Goal: Information Seeking & Learning: Learn about a topic

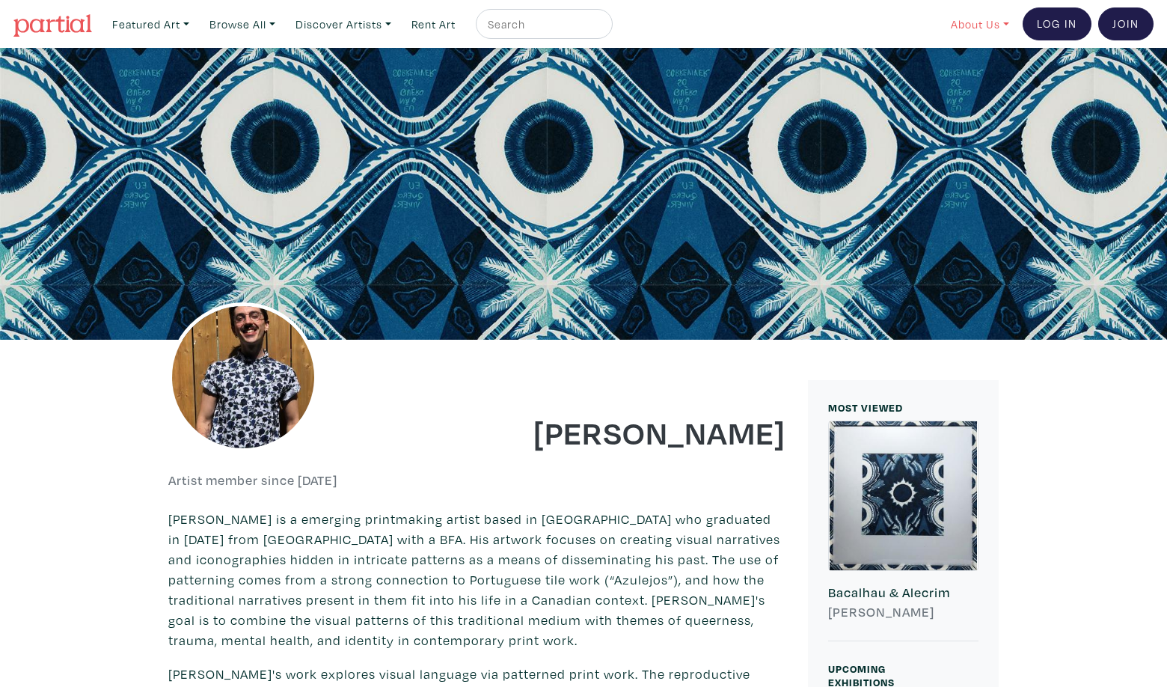
click at [970, 23] on link "About Us" at bounding box center [980, 24] width 72 height 31
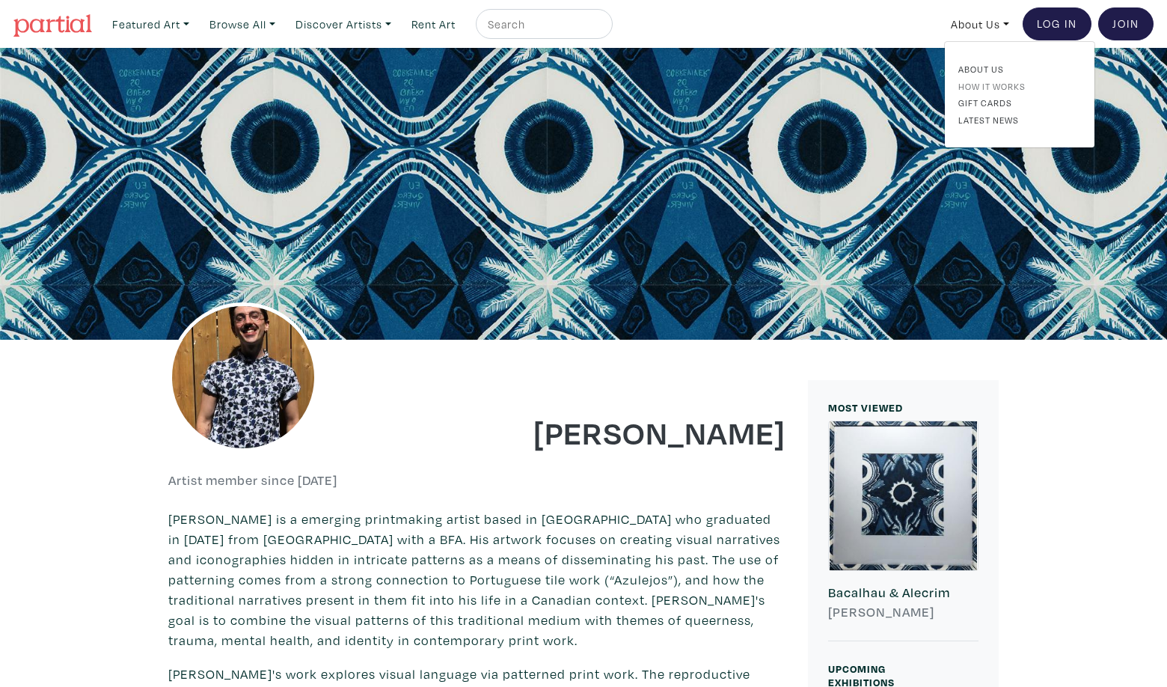
click at [992, 86] on link "How It Works" at bounding box center [1019, 85] width 123 height 13
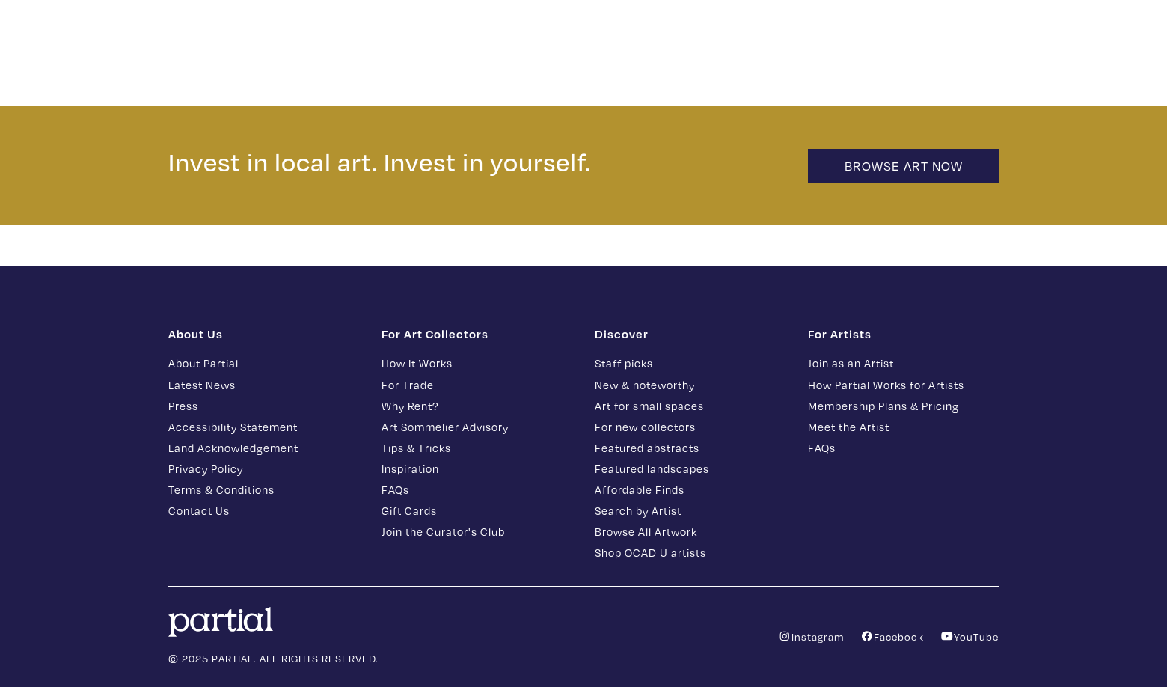
scroll to position [3279, 0]
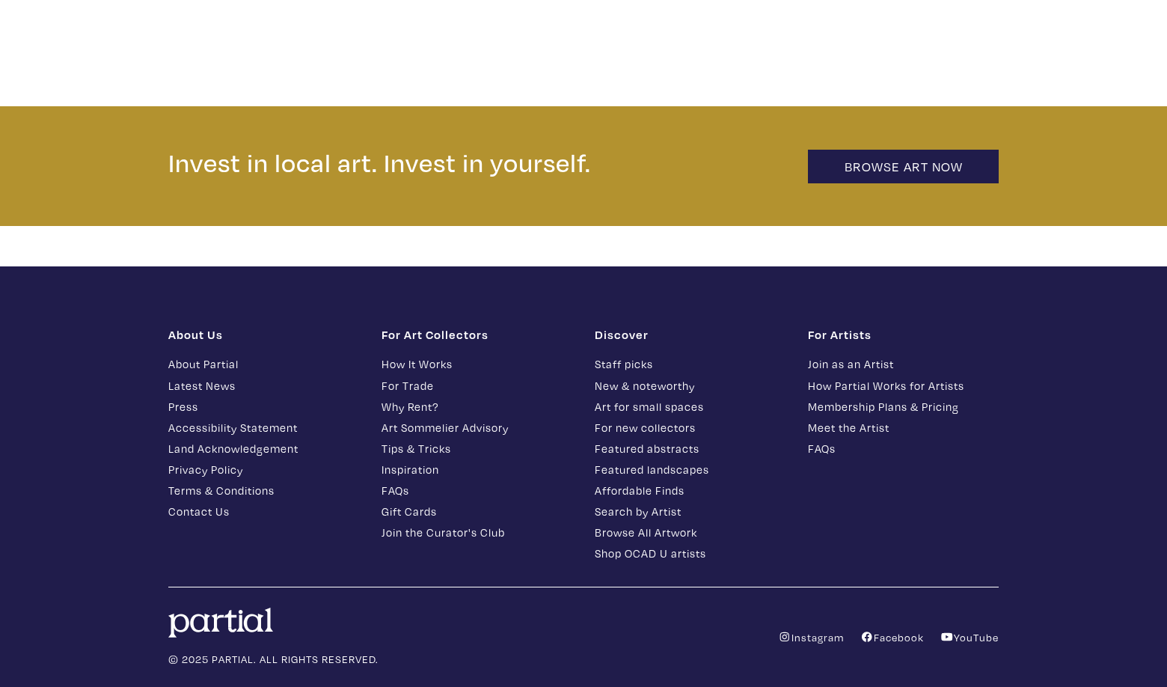
click at [861, 377] on link "How Partial Works for Artists" at bounding box center [903, 385] width 191 height 17
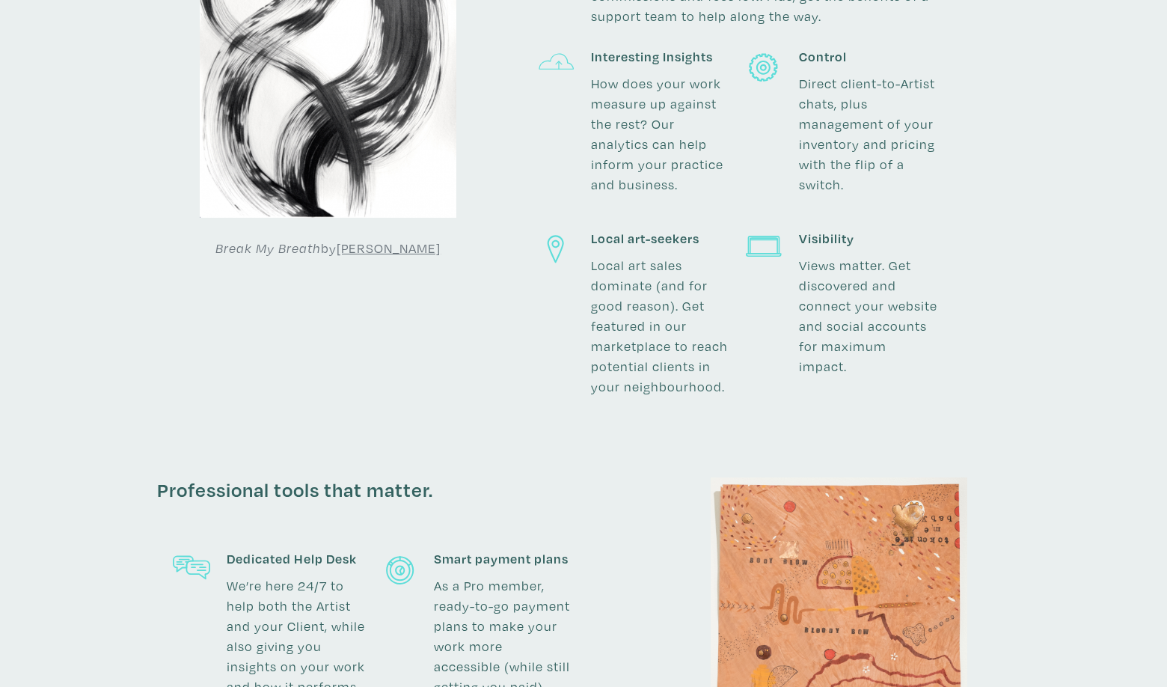
scroll to position [792, 0]
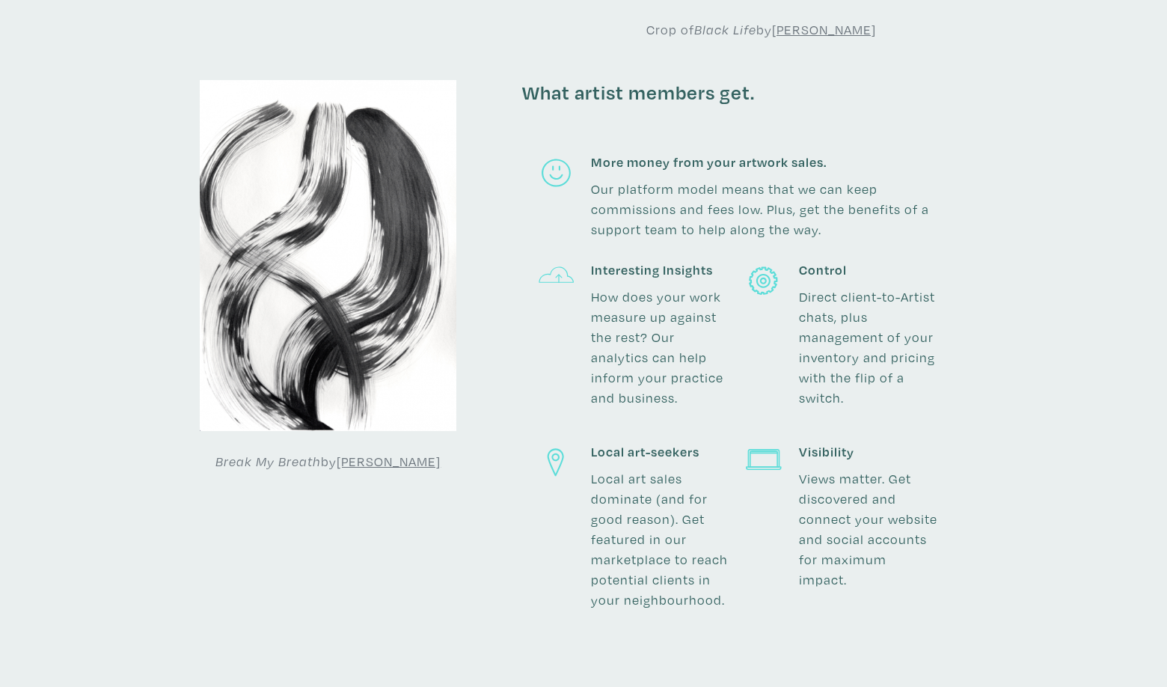
click at [484, 171] on div "Break My Breath by [PERSON_NAME]" at bounding box center [328, 364] width 365 height 569
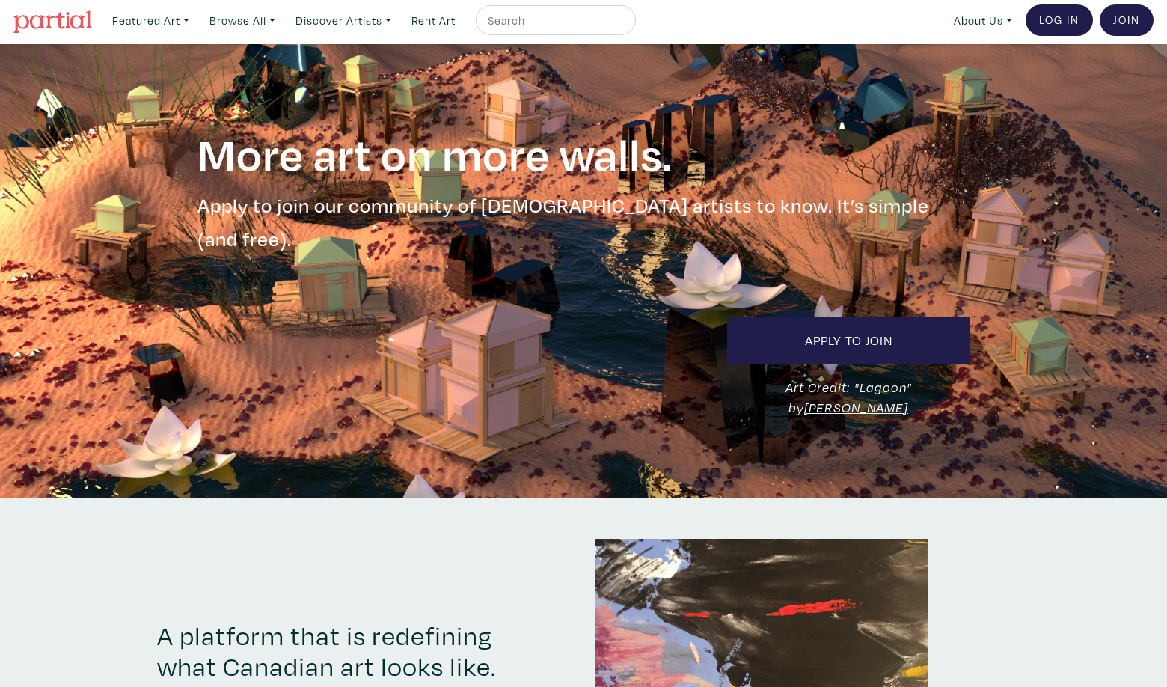
scroll to position [0, 0]
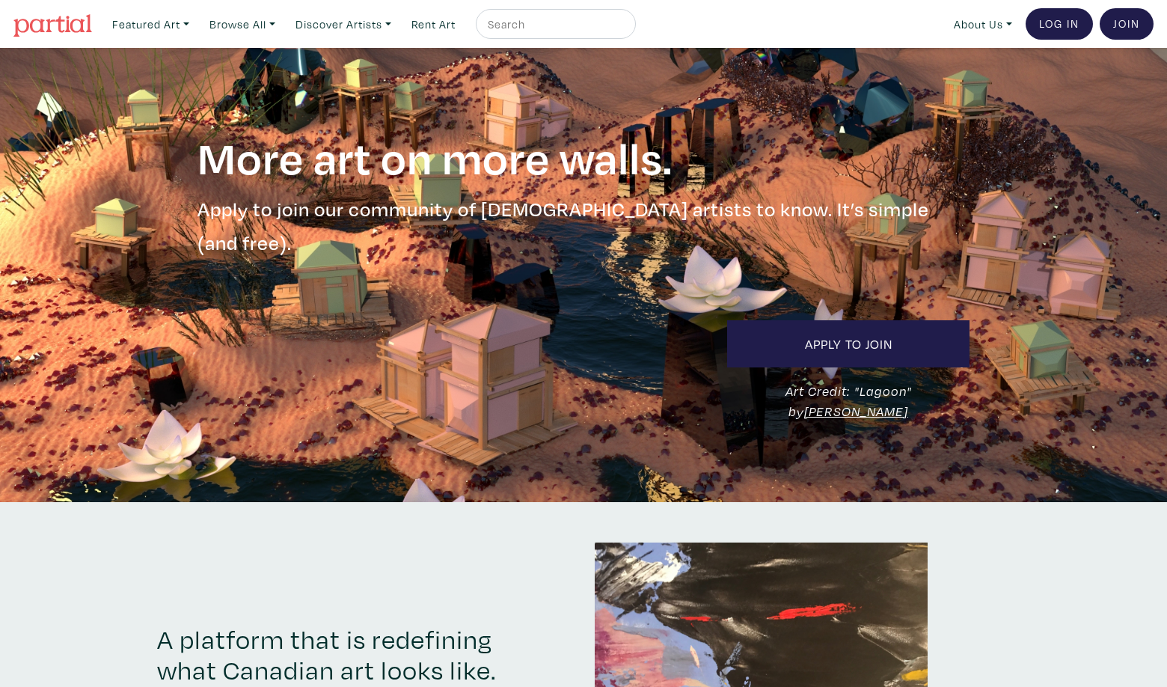
click at [63, 21] on img at bounding box center [52, 25] width 79 height 22
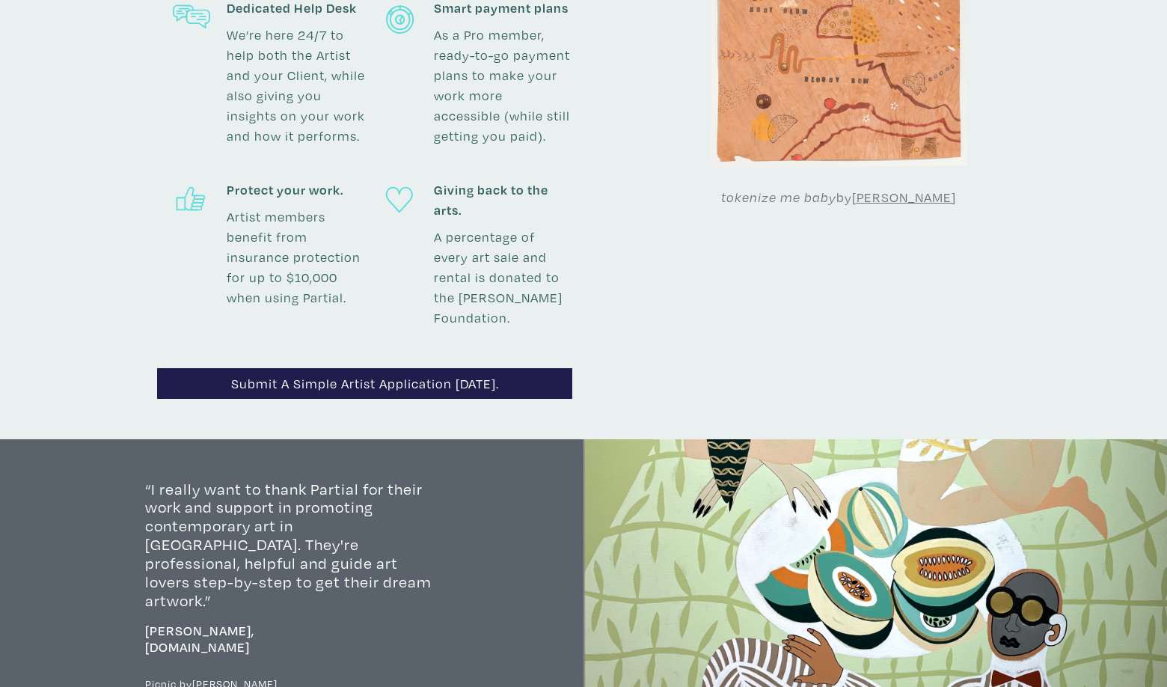
scroll to position [1737, 0]
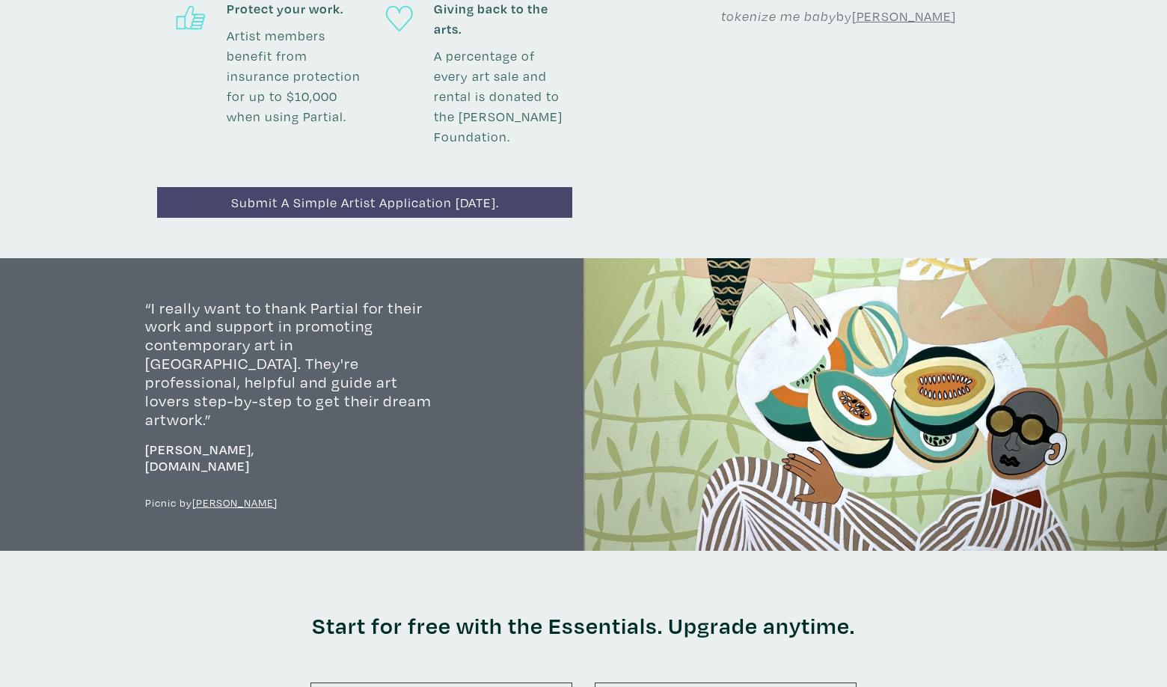
click at [334, 187] on link "Submit a simple artist application today." at bounding box center [364, 202] width 415 height 31
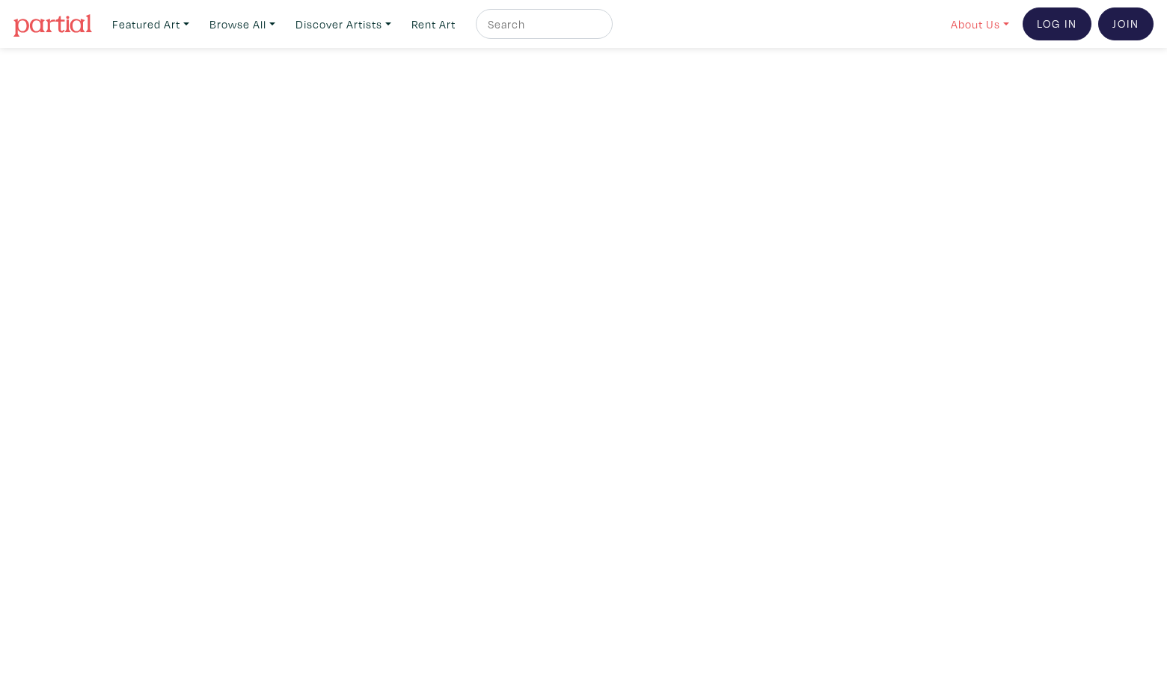
click at [968, 25] on link "About Us" at bounding box center [980, 24] width 72 height 31
click at [974, 66] on link "About Us" at bounding box center [1019, 68] width 123 height 13
click at [185, 23] on link "Featured Art" at bounding box center [150, 24] width 90 height 31
click at [517, 21] on input "text" at bounding box center [542, 24] width 112 height 19
type input "screen print"
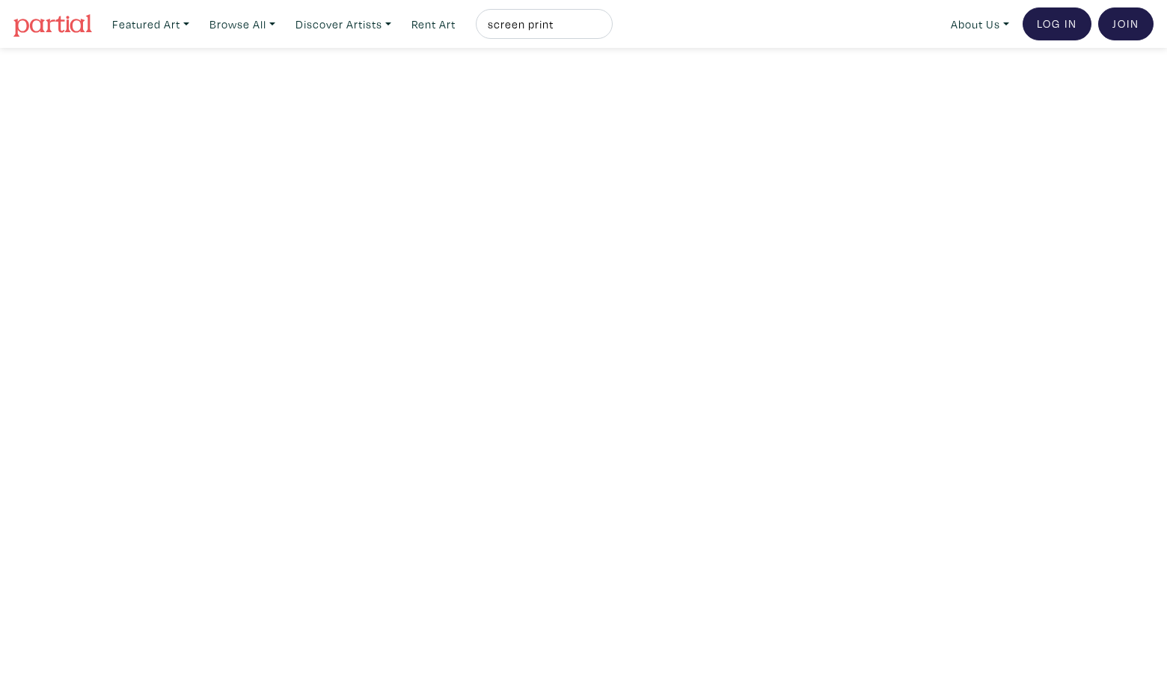
click at [601, 28] on button "submit" at bounding box center [601, 28] width 0 height 0
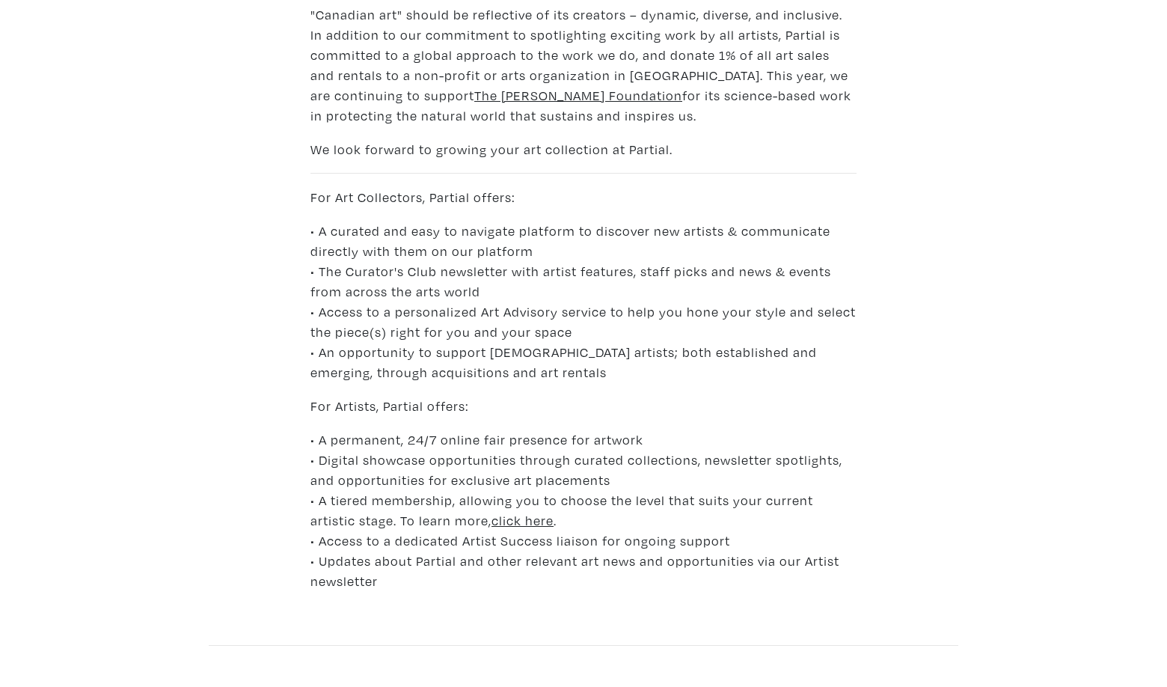
scroll to position [213, 0]
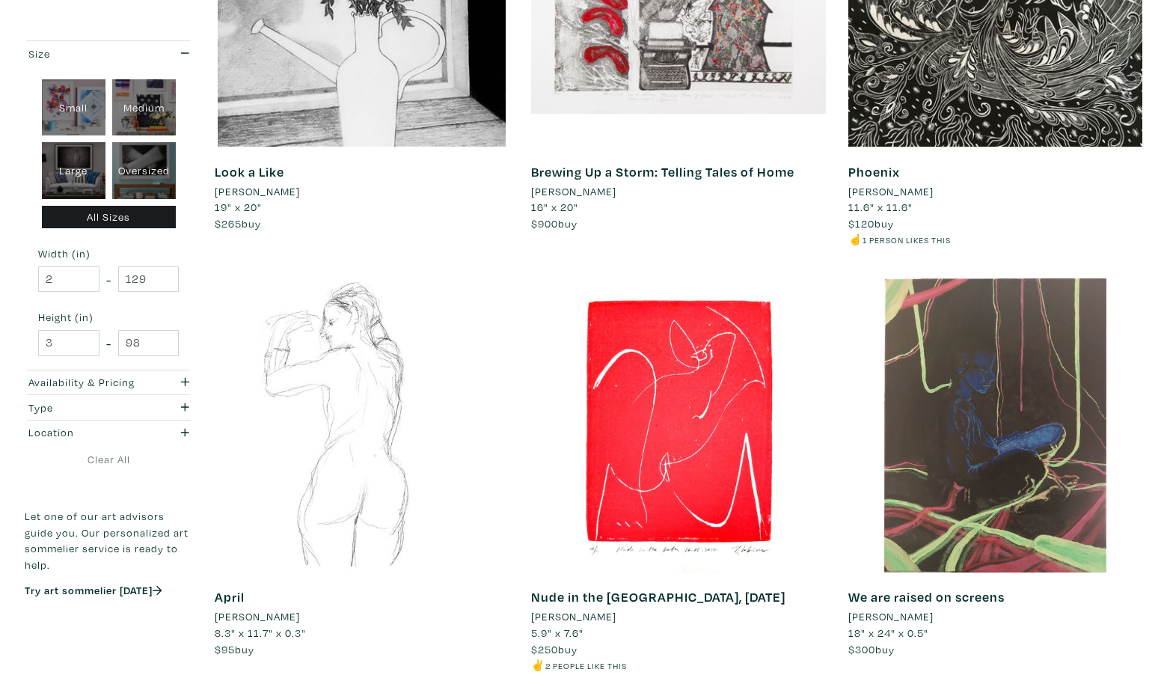
scroll to position [2771, 0]
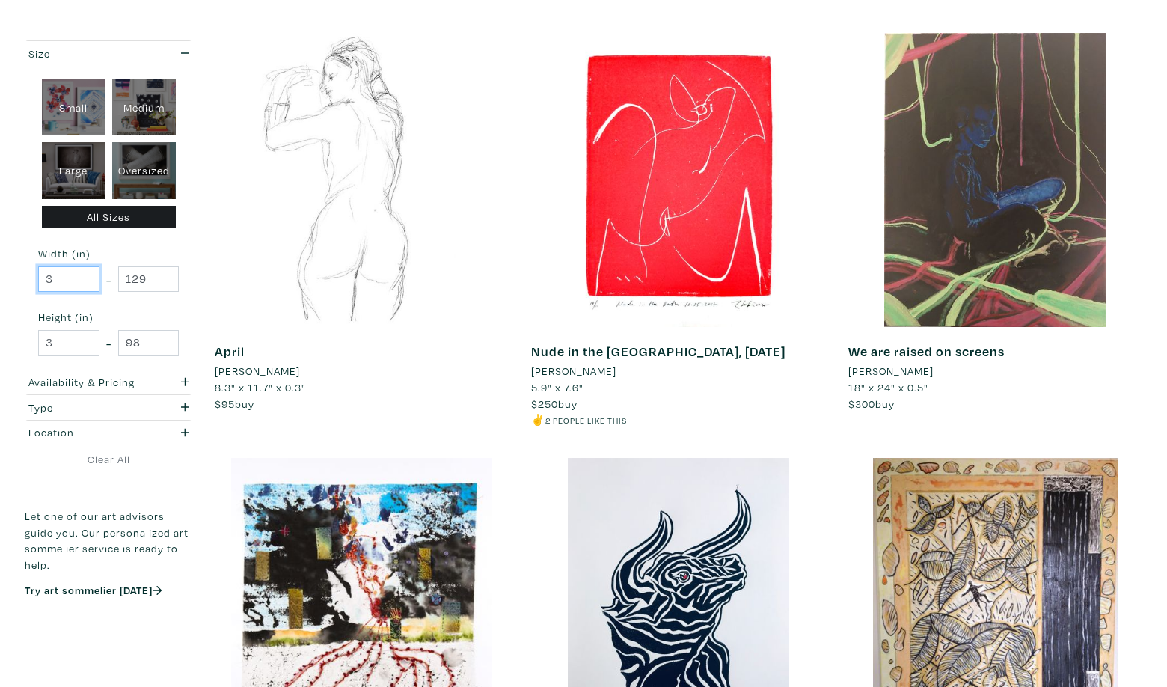
click at [84, 273] on input "3" at bounding box center [68, 279] width 61 height 26
click at [84, 273] on input "4" at bounding box center [68, 279] width 61 height 26
click at [84, 273] on input "5" at bounding box center [68, 279] width 61 height 26
click at [84, 273] on input "6" at bounding box center [68, 279] width 61 height 26
click at [84, 273] on input "7" at bounding box center [68, 279] width 61 height 26
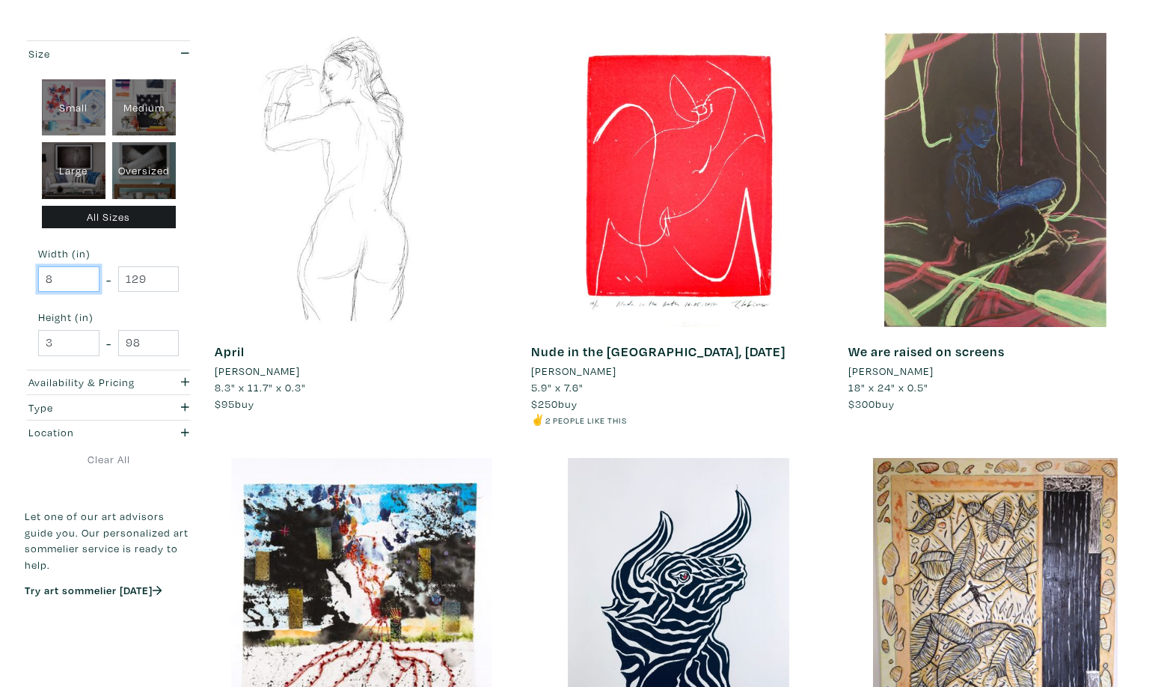
click at [84, 273] on input "8" at bounding box center [68, 279] width 61 height 26
click at [84, 273] on input "9" at bounding box center [68, 279] width 61 height 26
click at [84, 273] on input "10" at bounding box center [68, 279] width 61 height 26
click at [84, 273] on input "11" at bounding box center [68, 279] width 61 height 26
click at [84, 273] on input "12" at bounding box center [68, 279] width 61 height 26
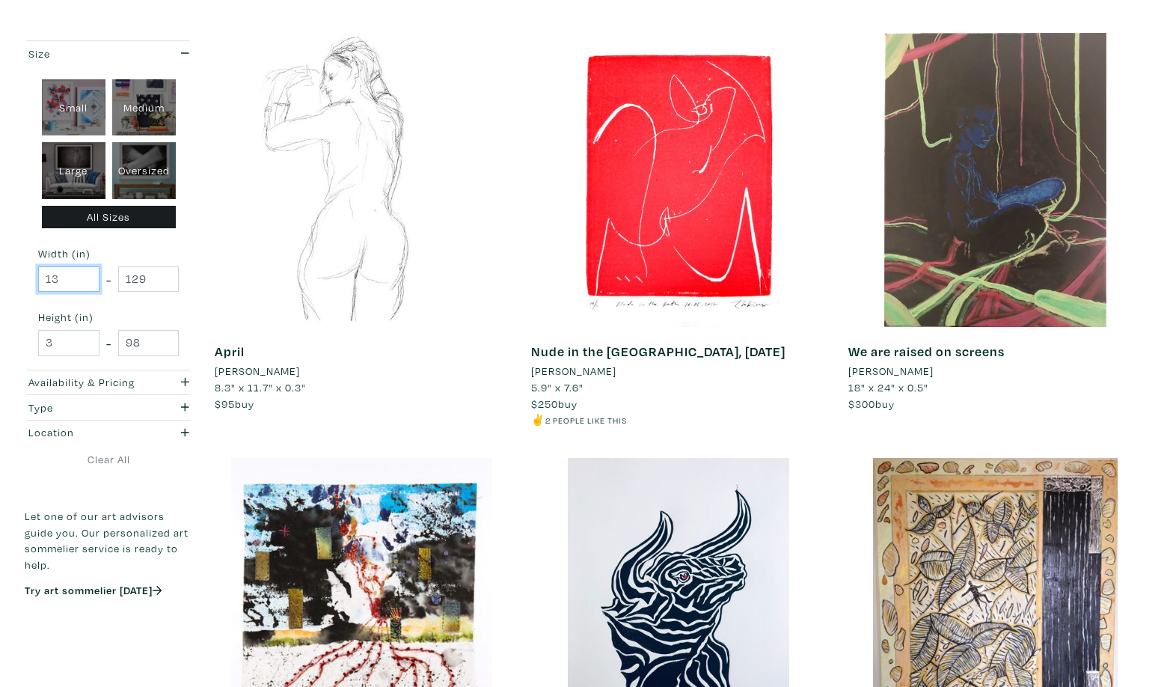
click at [84, 273] on input "13" at bounding box center [68, 279] width 61 height 26
click at [84, 273] on input "14" at bounding box center [68, 279] width 61 height 26
click at [84, 273] on input "15" at bounding box center [68, 279] width 61 height 26
click at [84, 273] on input "16" at bounding box center [68, 279] width 61 height 26
click at [84, 273] on input "17" at bounding box center [68, 279] width 61 height 26
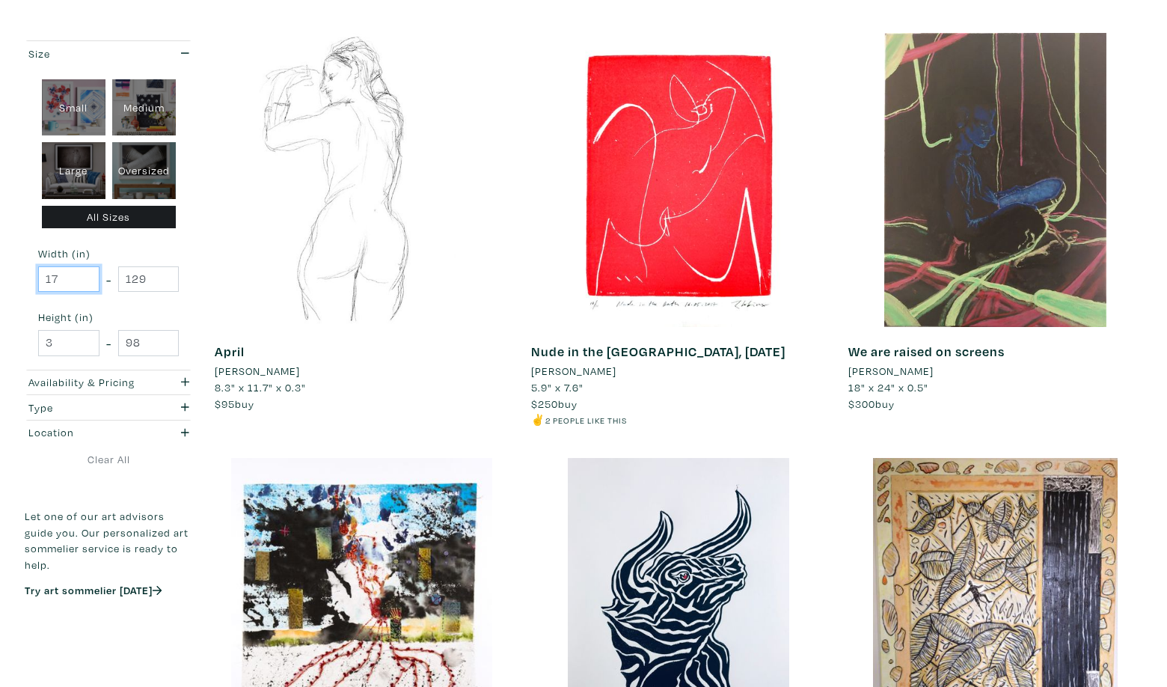
type input "16"
click at [85, 280] on input "16" at bounding box center [68, 279] width 61 height 26
click at [165, 283] on input "129" at bounding box center [148, 279] width 61 height 26
click at [165, 282] on input "128" at bounding box center [148, 279] width 61 height 26
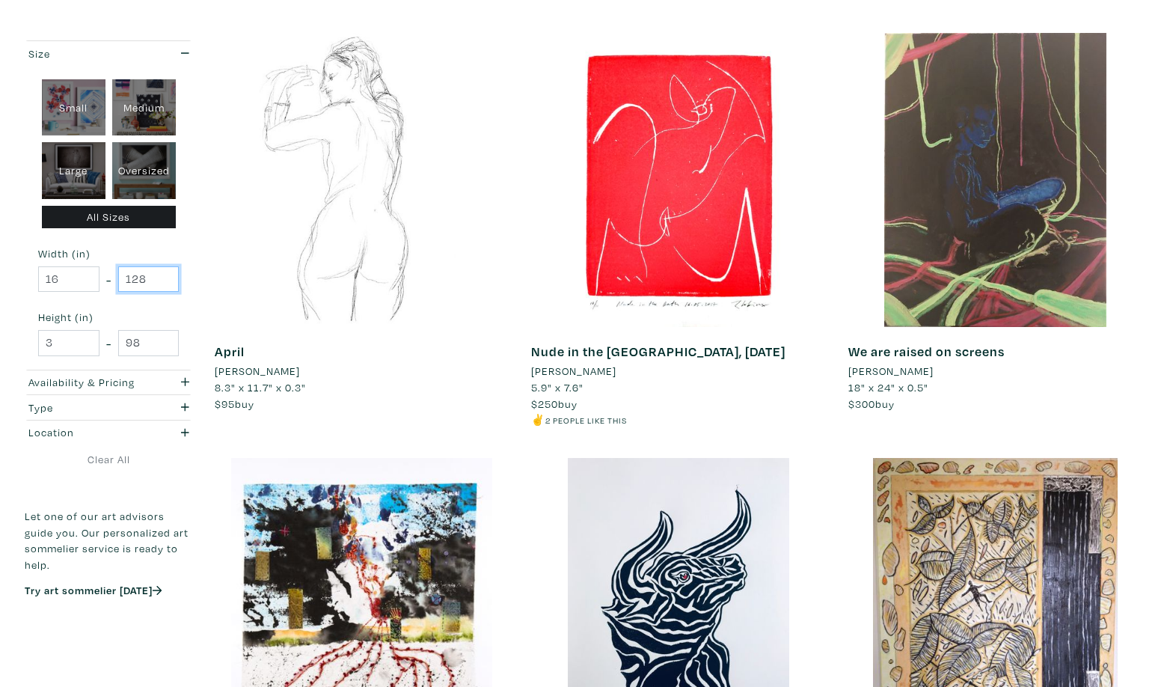
click at [136, 280] on input "128" at bounding box center [148, 279] width 61 height 26
click at [163, 280] on input "127" at bounding box center [148, 279] width 61 height 26
click at [163, 280] on input "126" at bounding box center [148, 279] width 61 height 26
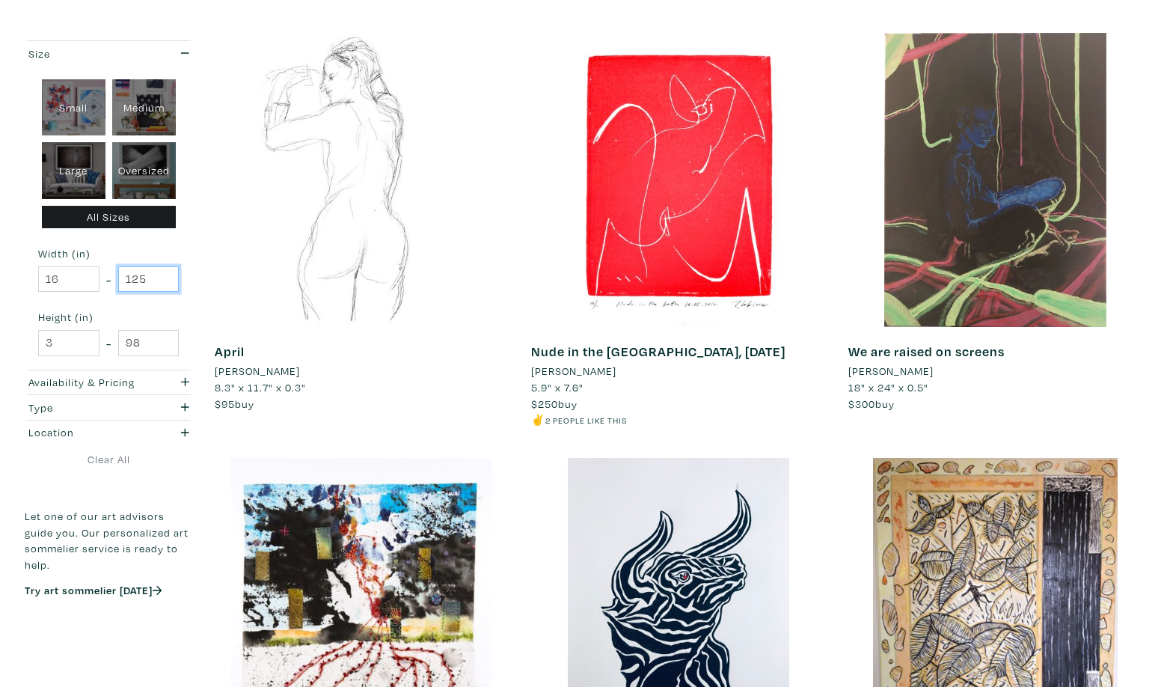
click at [163, 280] on input "125" at bounding box center [148, 279] width 61 height 26
click at [163, 280] on input "124" at bounding box center [148, 279] width 61 height 26
click at [163, 280] on input "123" at bounding box center [148, 279] width 61 height 26
click at [163, 280] on input "122" at bounding box center [148, 279] width 61 height 26
click at [163, 280] on input "121" at bounding box center [148, 279] width 61 height 26
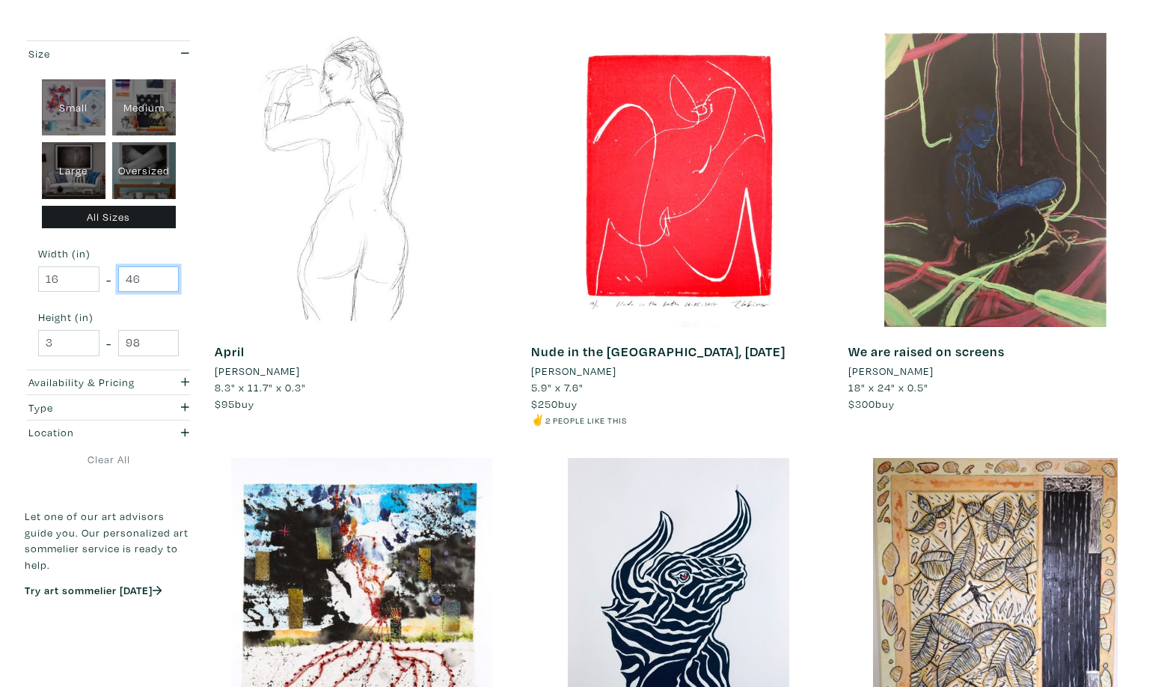
click at [163, 280] on input "46" at bounding box center [148, 279] width 61 height 26
click at [165, 274] on input "47" at bounding box center [148, 279] width 61 height 26
click at [165, 274] on input "48" at bounding box center [148, 279] width 61 height 26
type input "36"
click at [165, 279] on input "36" at bounding box center [148, 279] width 61 height 26
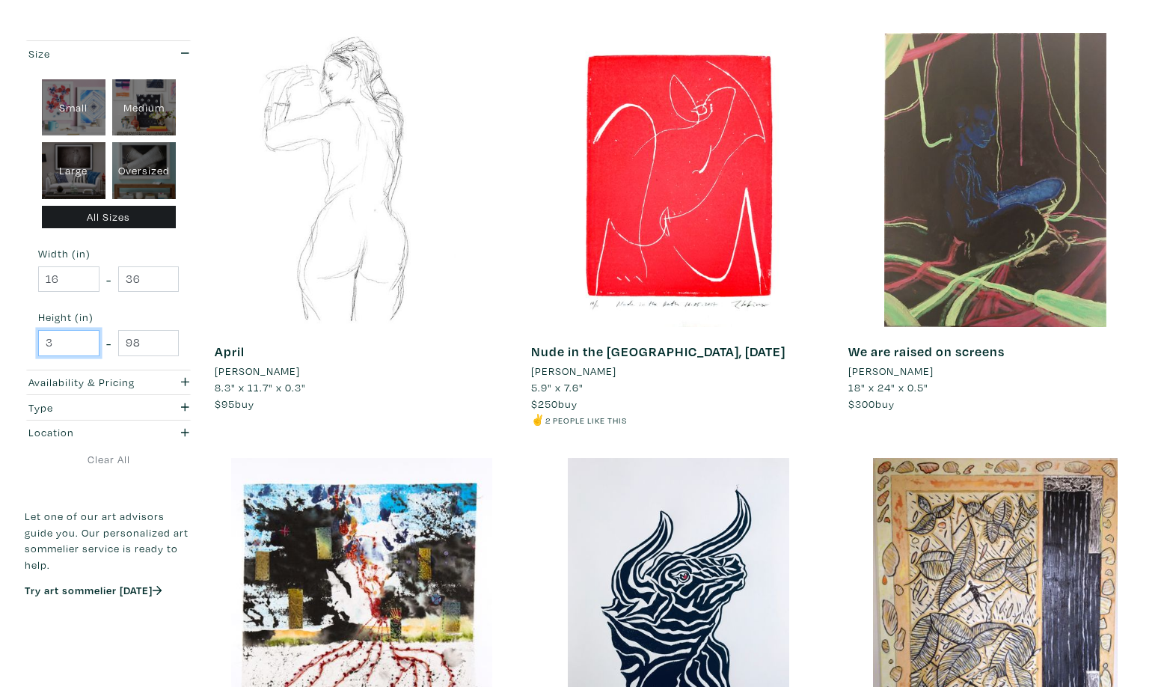
click at [86, 337] on input "3" at bounding box center [68, 343] width 61 height 26
click at [85, 337] on input "17" at bounding box center [68, 343] width 61 height 26
click at [85, 337] on input "18" at bounding box center [68, 343] width 61 height 26
click at [85, 337] on input "19" at bounding box center [68, 343] width 61 height 26
click at [85, 337] on input "20" at bounding box center [68, 343] width 61 height 26
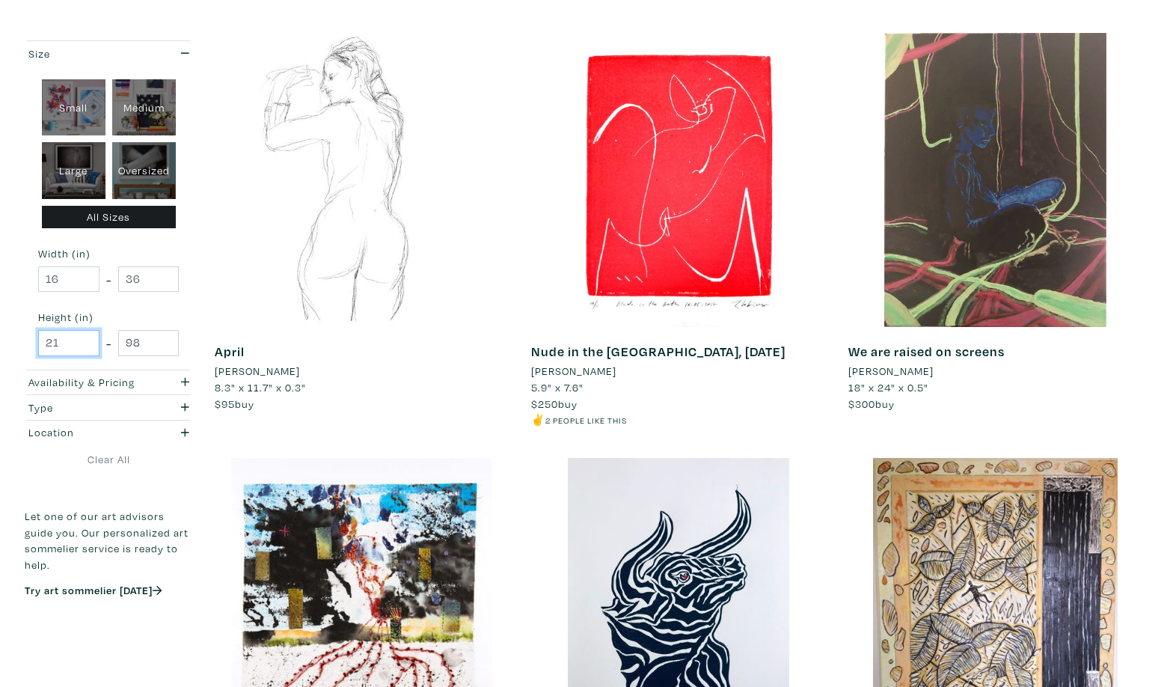
click at [85, 337] on input "21" at bounding box center [68, 343] width 61 height 26
click at [85, 337] on input "22" at bounding box center [68, 343] width 61 height 26
click at [85, 337] on input "23" at bounding box center [68, 343] width 61 height 26
type input "24"
click at [85, 337] on input "24" at bounding box center [68, 343] width 61 height 26
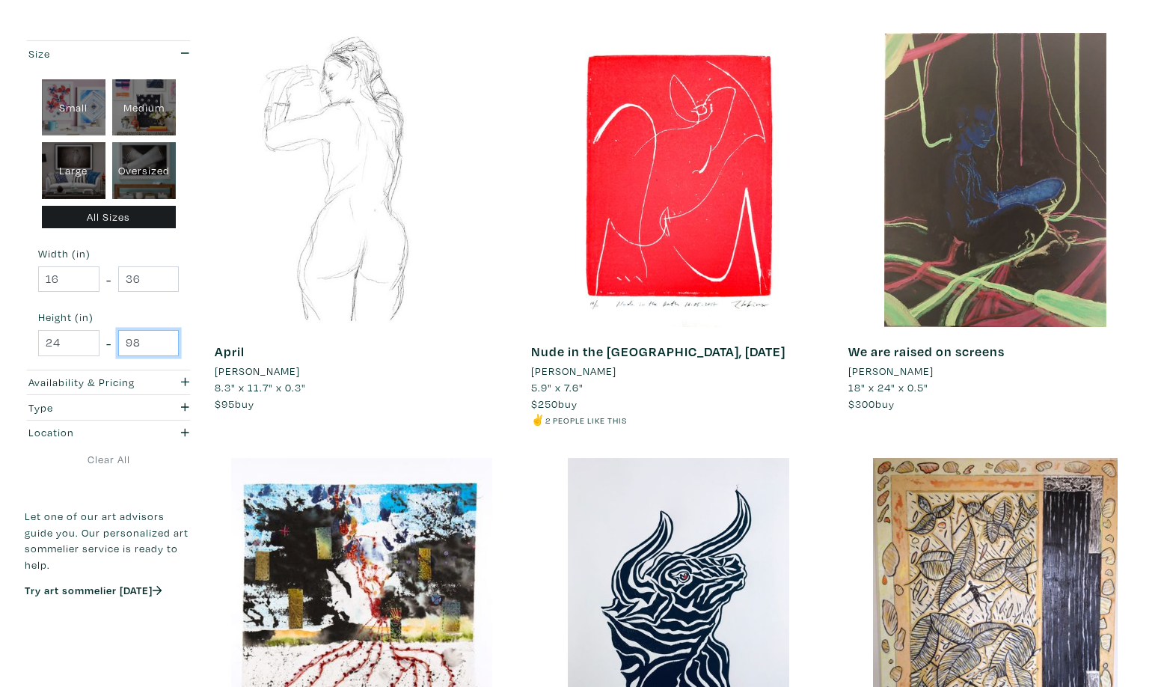
click at [165, 343] on input "98" at bounding box center [148, 343] width 61 height 26
click at [179, 344] on div "Small Medium Large Oversized All Sizes Width (in) 16 - 36 Height (in) 24 - 98" at bounding box center [109, 218] width 168 height 304
click at [65, 345] on input "24" at bounding box center [68, 343] width 61 height 26
click at [162, 344] on input "97" at bounding box center [148, 343] width 61 height 26
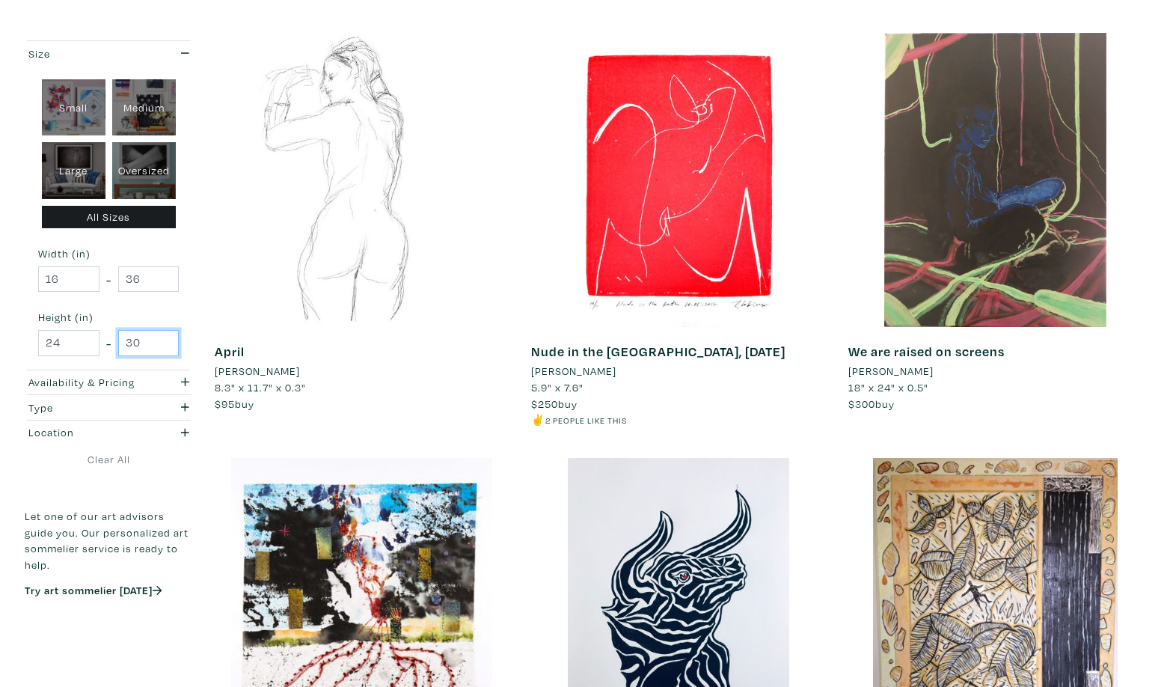
click at [162, 344] on input "30" at bounding box center [148, 343] width 61 height 26
click at [166, 336] on input "31" at bounding box center [148, 343] width 61 height 26
click at [166, 336] on input "32" at bounding box center [148, 343] width 61 height 26
click at [166, 336] on input "33" at bounding box center [148, 343] width 61 height 26
click at [166, 336] on input "34" at bounding box center [148, 343] width 61 height 26
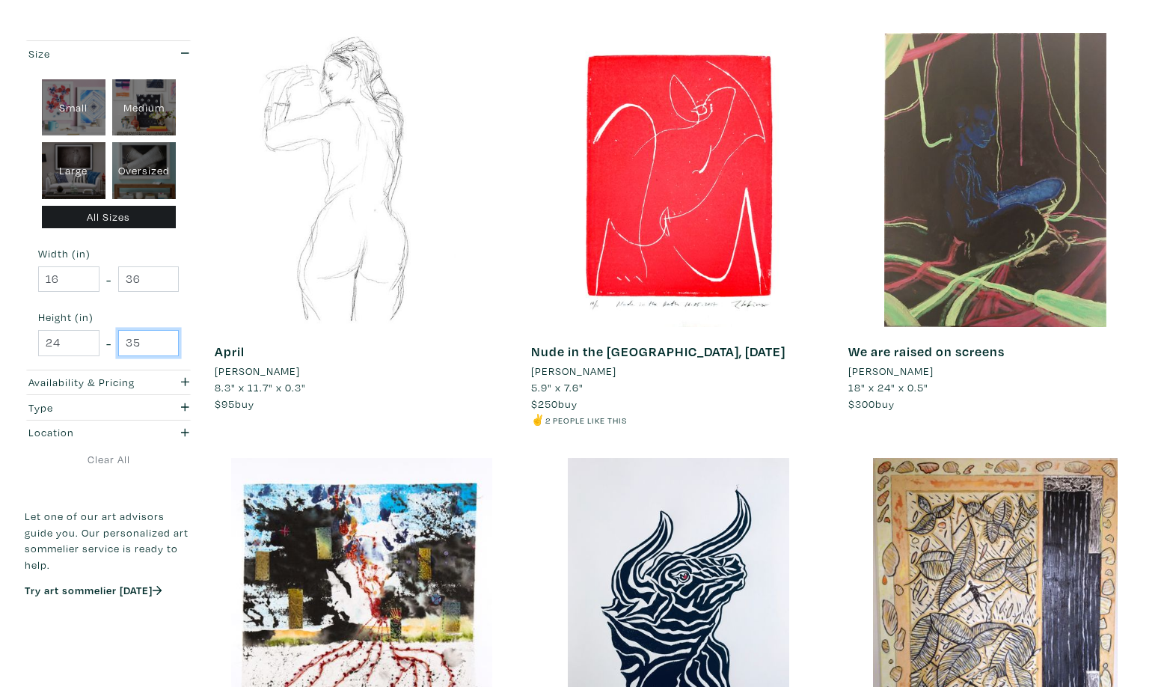
click at [166, 336] on input "35" at bounding box center [148, 343] width 61 height 26
type input "36"
click at [166, 336] on input "36" at bounding box center [148, 343] width 61 height 26
click at [182, 402] on icon "button" at bounding box center [185, 407] width 8 height 10
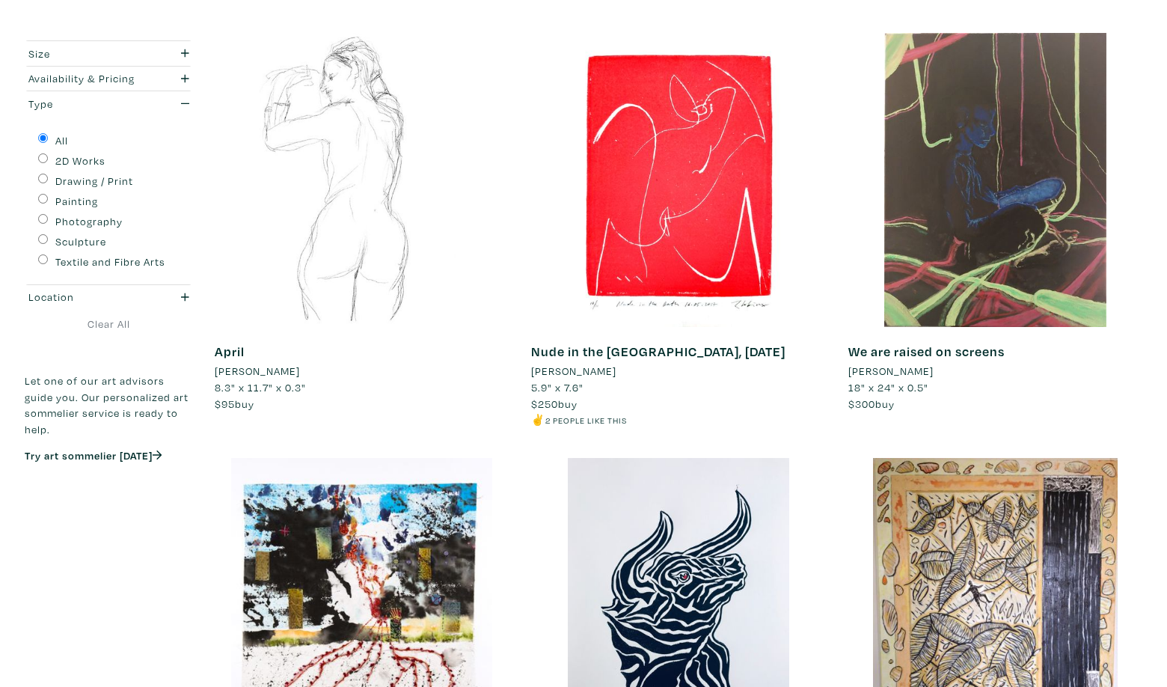
click at [186, 403] on p "Let one of our art advisors guide you. Our personalized art sommelier service i…" at bounding box center [109, 404] width 168 height 64
click at [39, 404] on p "Let one of our art advisors guide you. Our personalized art sommelier service i…" at bounding box center [109, 404] width 168 height 64
click at [135, 404] on p "Let one of our art advisors guide you. Our personalized art sommelier service i…" at bounding box center [109, 404] width 168 height 64
click at [185, 379] on p "Let one of our art advisors guide you. Our personalized art sommelier service i…" at bounding box center [109, 404] width 168 height 64
click at [189, 346] on form "Size Small Medium Large Oversized All Sizes Width (in) 16 - 36 Height (in) 24 -…" at bounding box center [109, 274] width 168 height 468
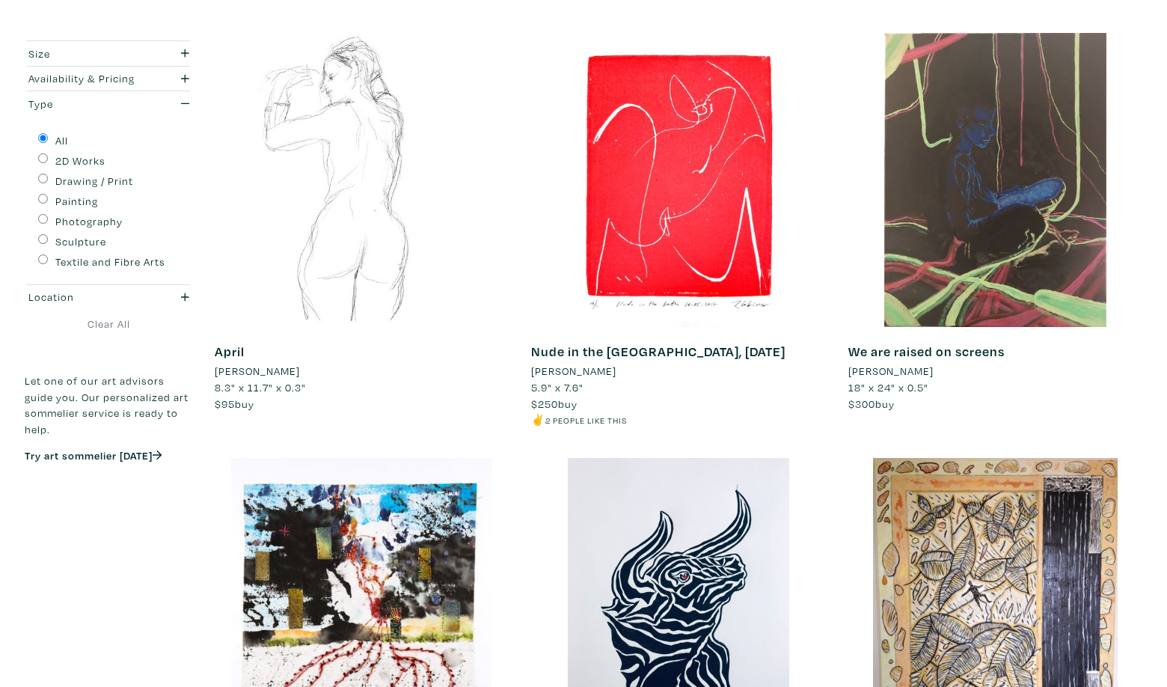
click at [147, 311] on form "Size Small Medium Large Oversized All Sizes Width (in) 16 - 36 Height (in) 24 -…" at bounding box center [109, 274] width 168 height 468
click at [163, 336] on form "Size Small Medium Large Oversized All Sizes Width (in) 16 - 36 Height (in) 24 -…" at bounding box center [109, 274] width 168 height 468
click at [165, 343] on form "Size Small Medium Large Oversized All Sizes Width (in) 16 - 36 Height (in) 24 -…" at bounding box center [109, 274] width 168 height 468
click at [165, 345] on form "Size Small Medium Large Oversized All Sizes Width (in) 16 - 36 Height (in) 24 -…" at bounding box center [109, 274] width 168 height 468
click at [111, 378] on p "Let one of our art advisors guide you. Our personalized art sommelier service i…" at bounding box center [109, 404] width 168 height 64
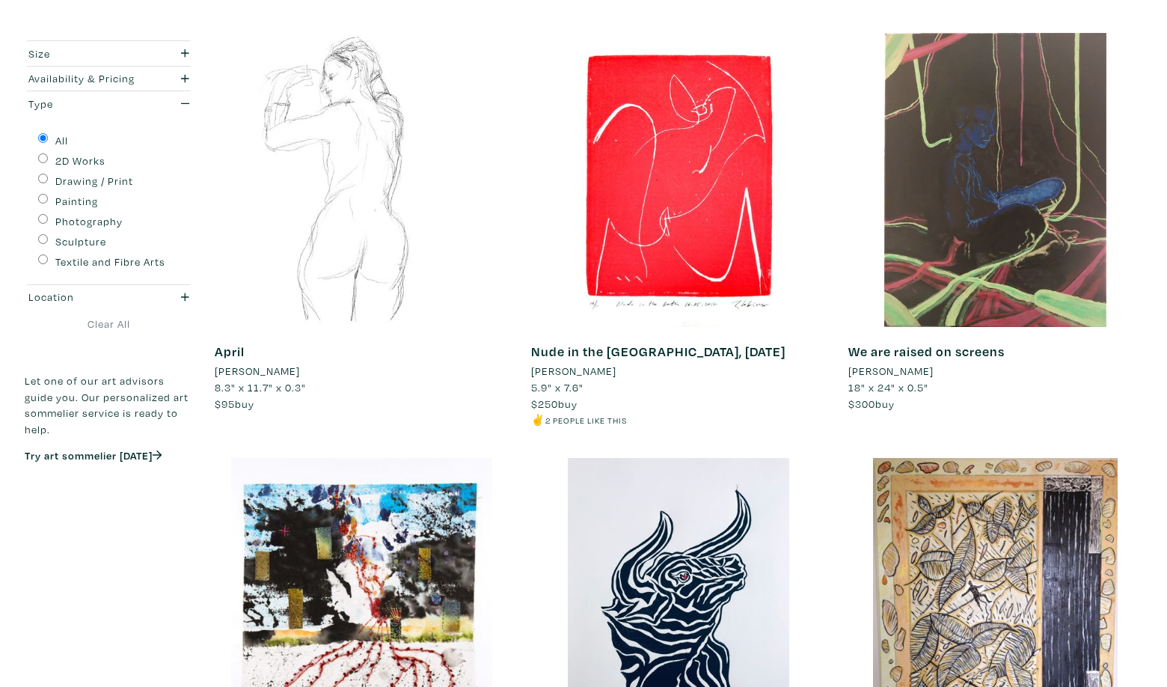
click at [185, 437] on p "Let one of our art advisors guide you. Our personalized art sommelier service i…" at bounding box center [109, 404] width 168 height 64
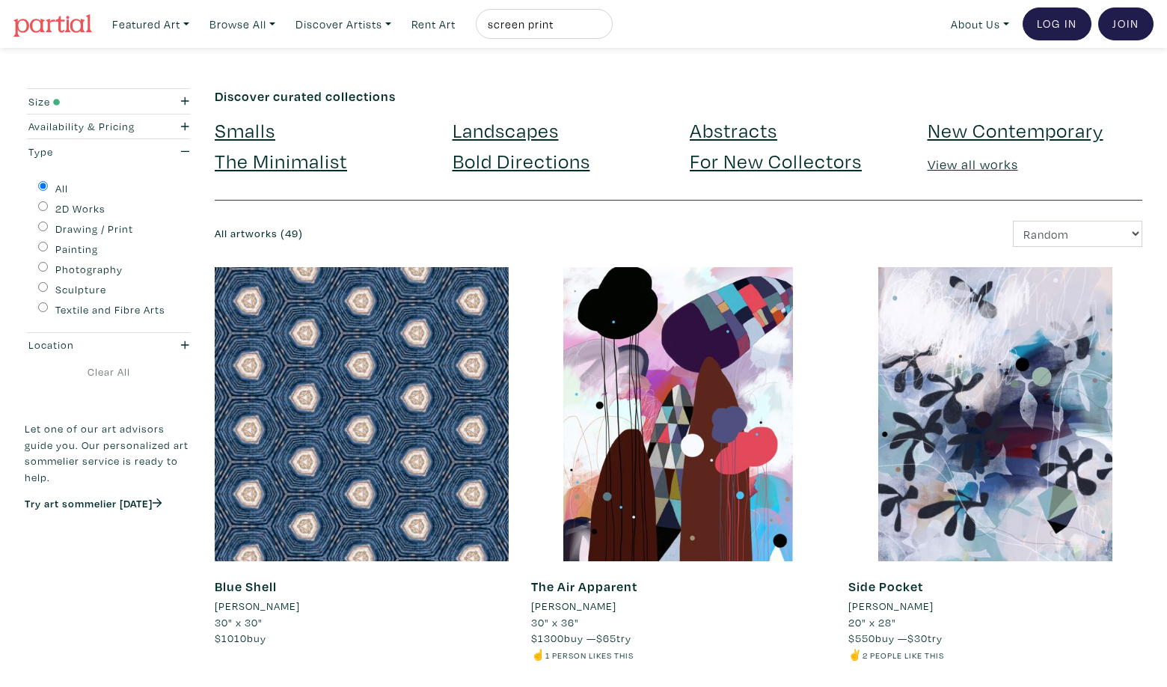
scroll to position [1, 0]
click at [41, 223] on input "Drawing / Print" at bounding box center [43, 226] width 10 height 10
radio input "true"
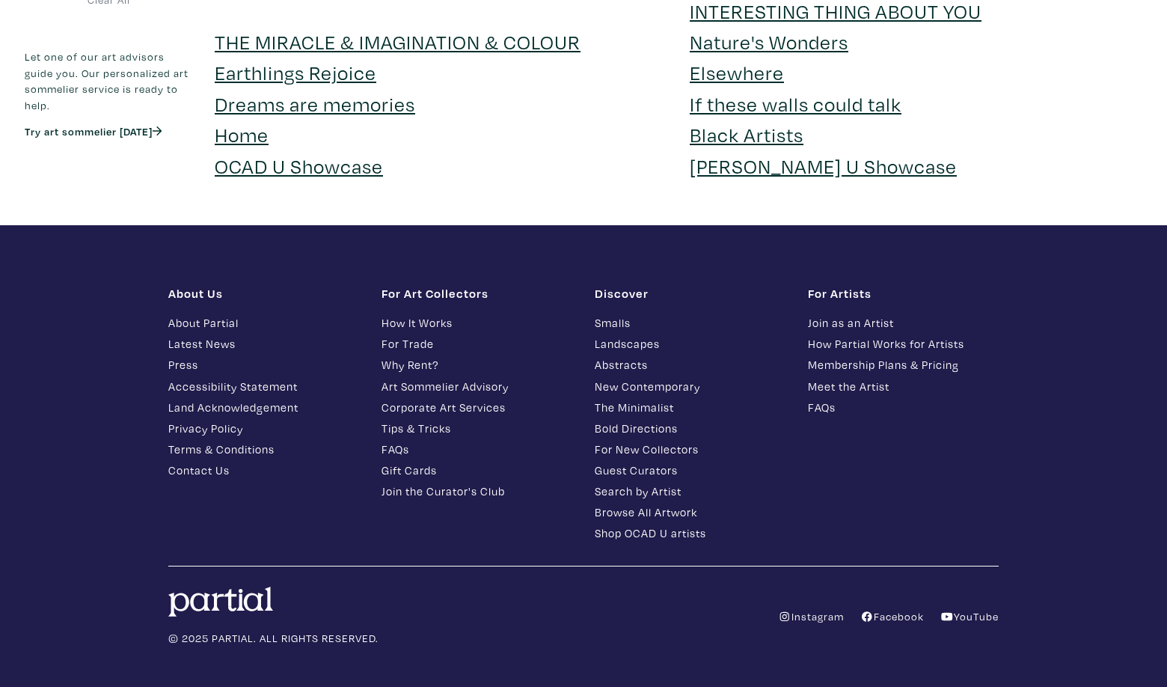
scroll to position [3761, 0]
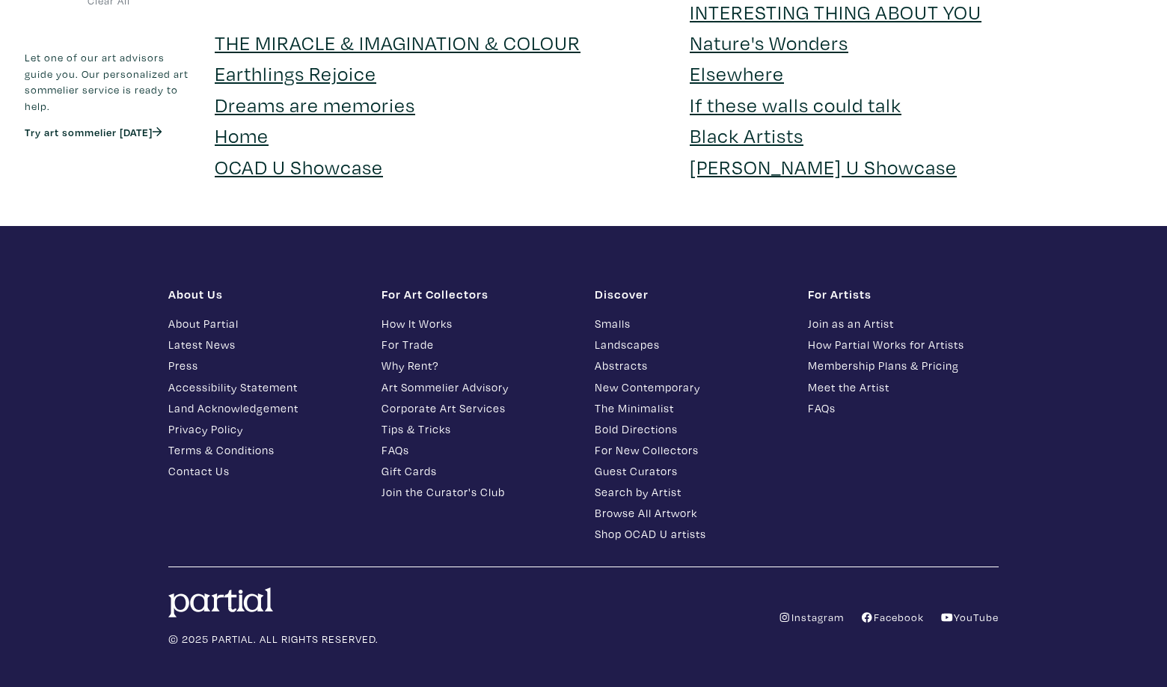
click at [778, 593] on div "© 2025 PARTIAL. ALL RIGHTS RESERVED. Instagram Facebook YouTube" at bounding box center [583, 617] width 853 height 60
click at [778, 612] on icon at bounding box center [784, 617] width 13 height 10
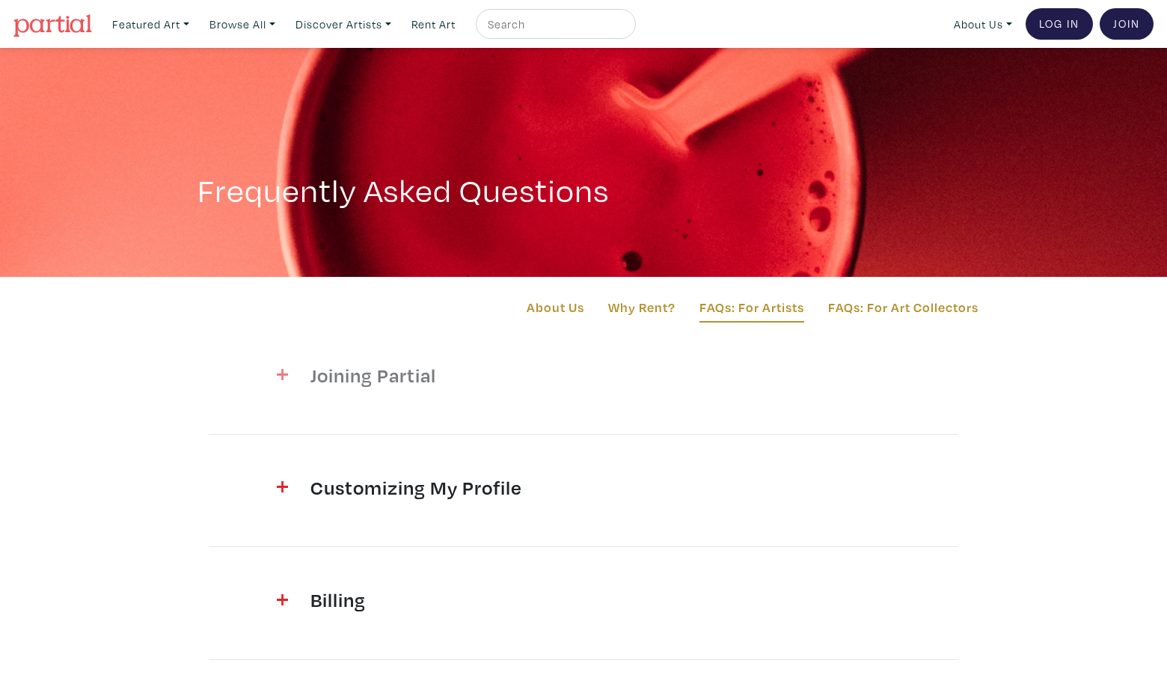
click at [289, 374] on div at bounding box center [263, 378] width 71 height 31
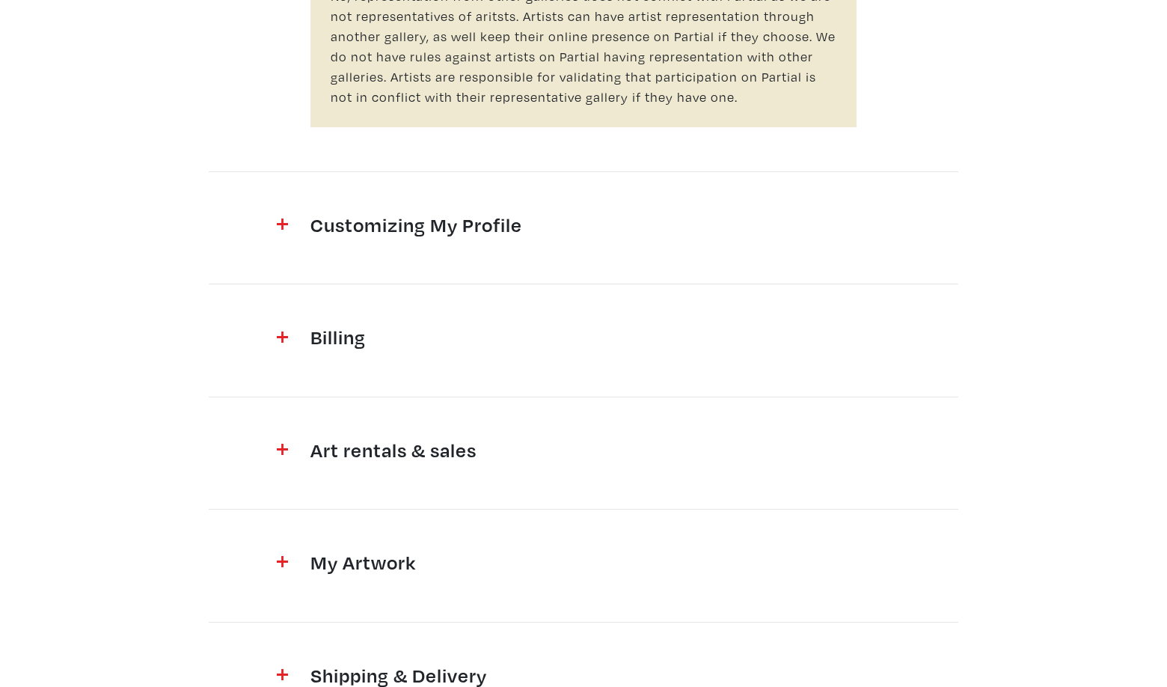
scroll to position [1963, 0]
click at [277, 444] on img at bounding box center [282, 449] width 11 height 11
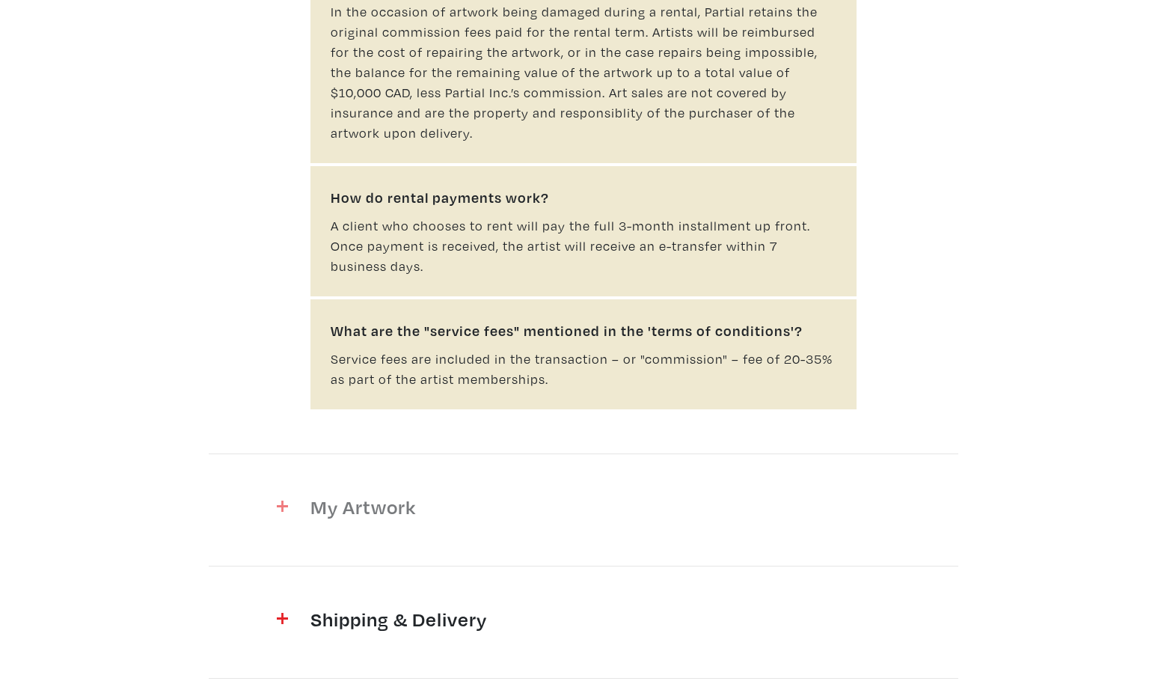
scroll to position [3719, 0]
click at [290, 494] on div at bounding box center [263, 509] width 71 height 31
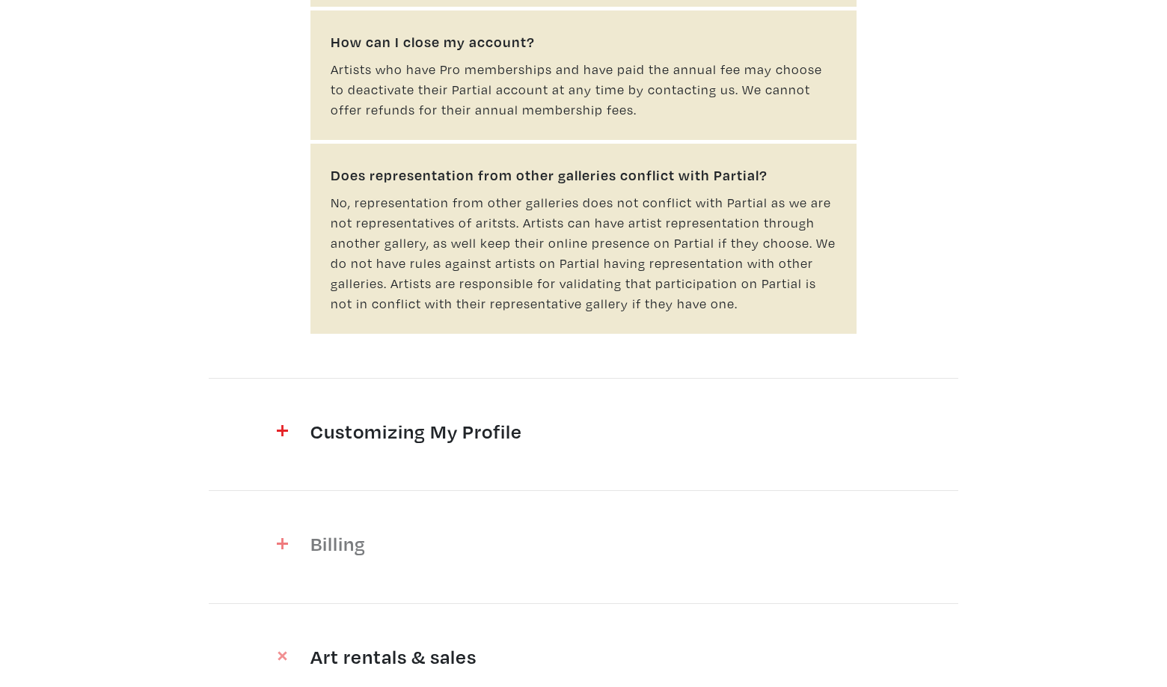
scroll to position [1791, 0]
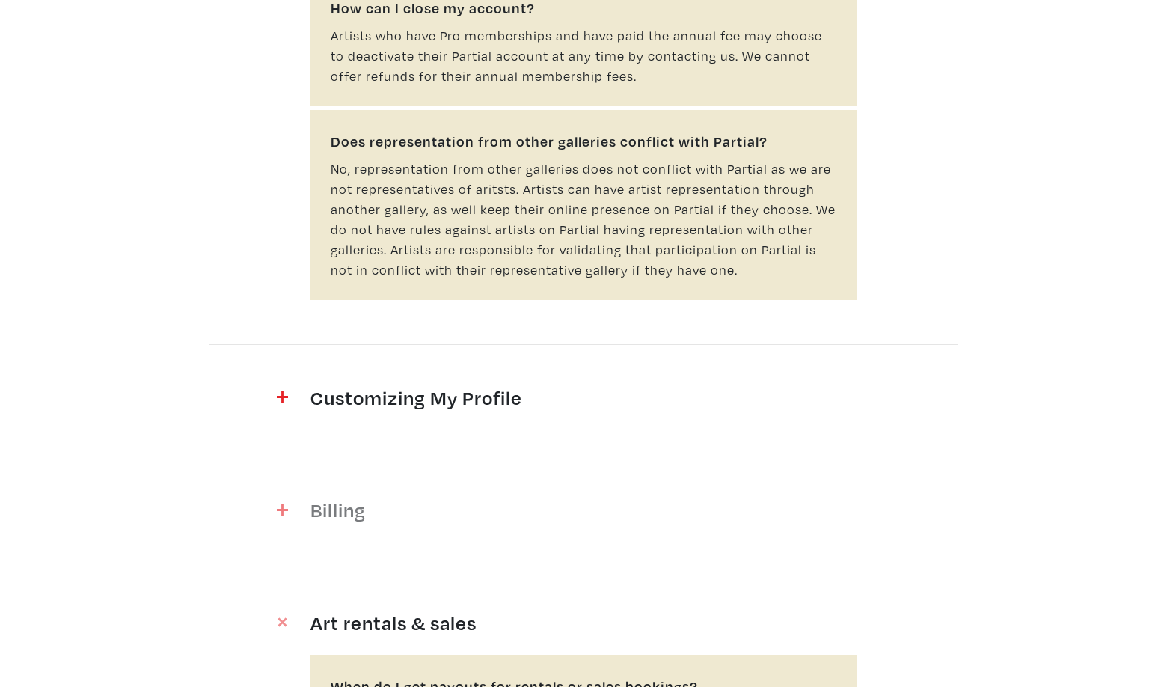
click at [285, 504] on img at bounding box center [282, 509] width 11 height 11
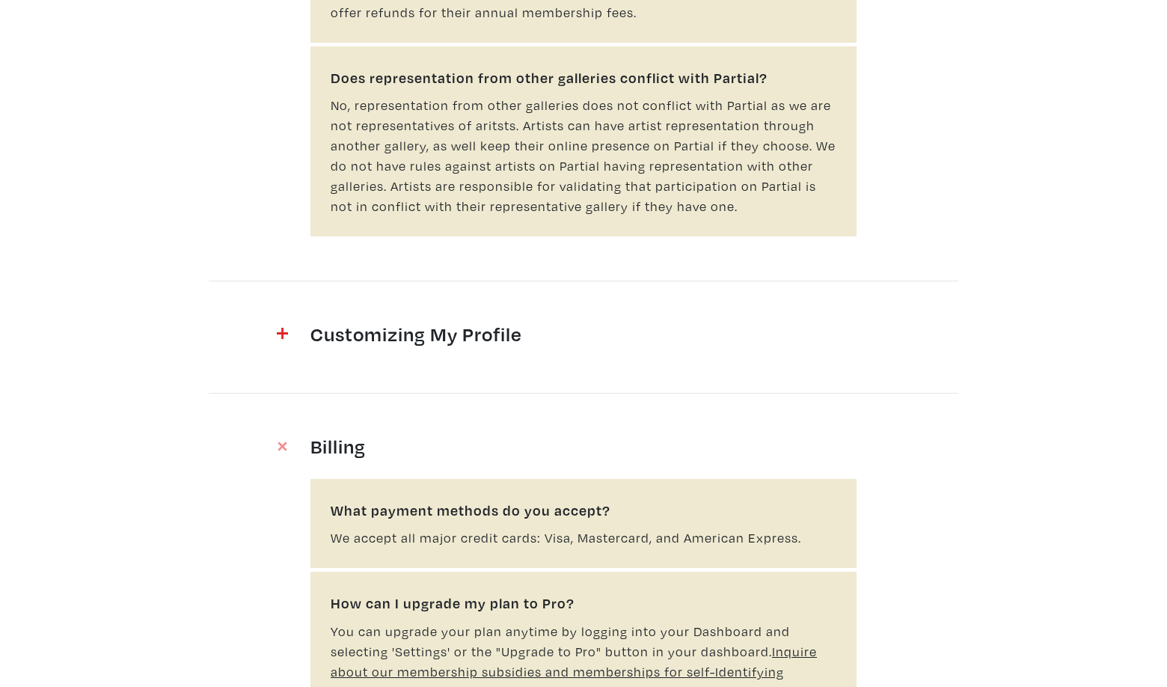
scroll to position [1763, 0]
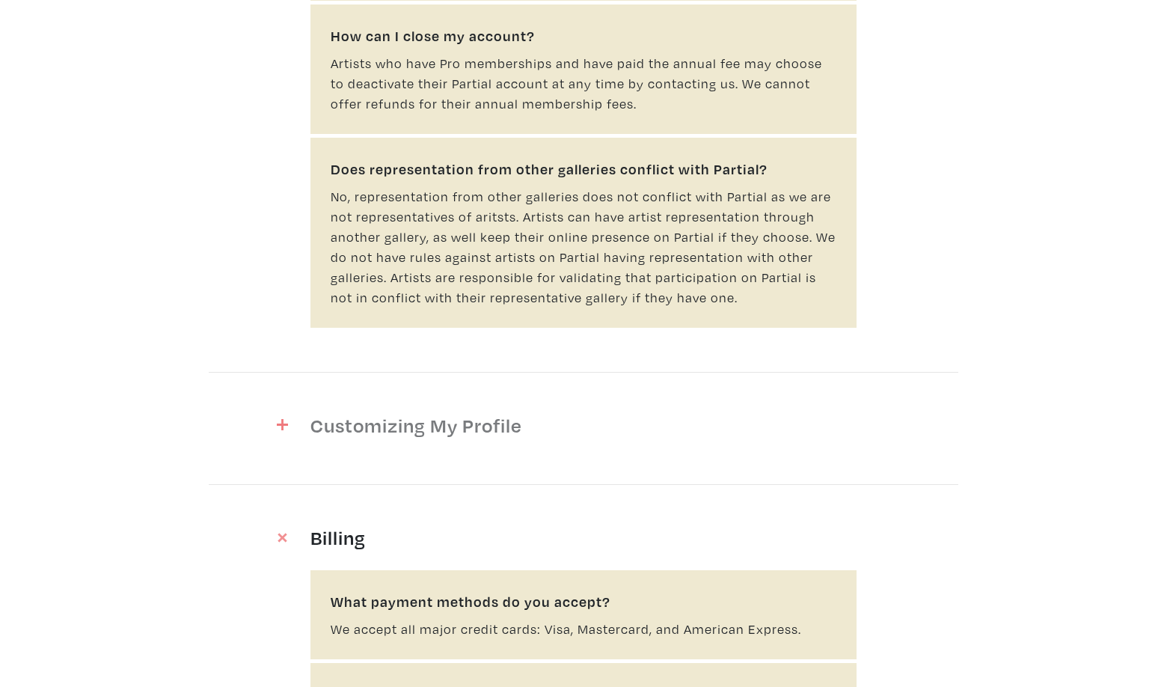
click at [445, 413] on h4 "Customizing My Profile" at bounding box center [583, 425] width 546 height 24
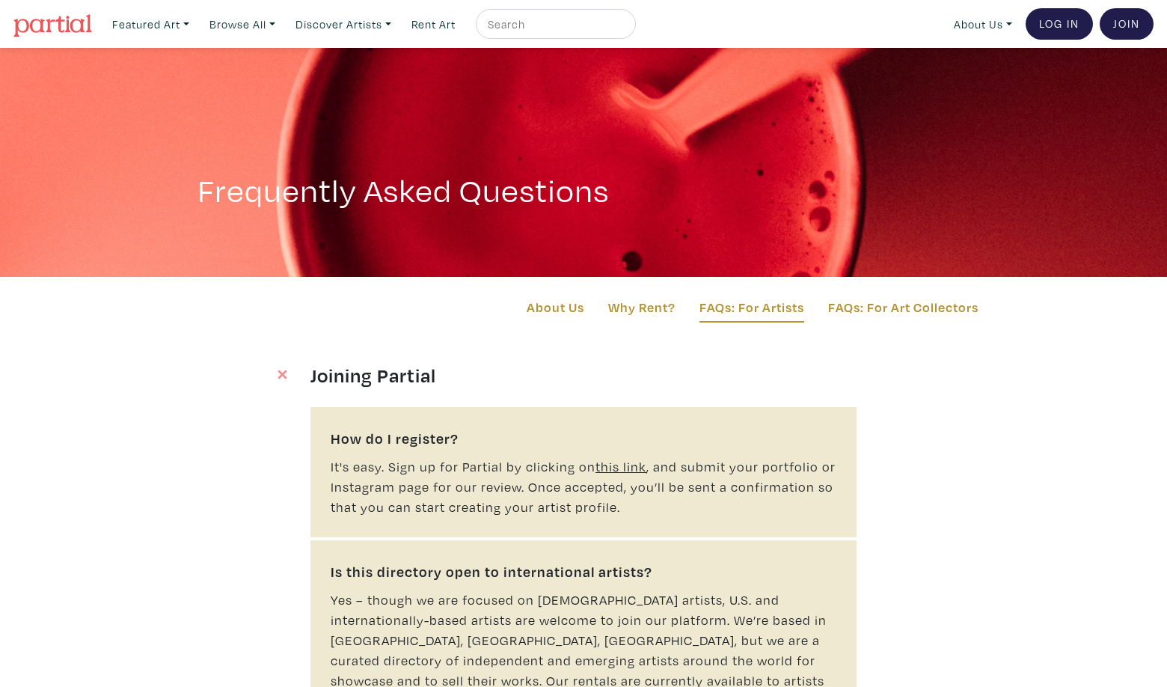
scroll to position [0, 0]
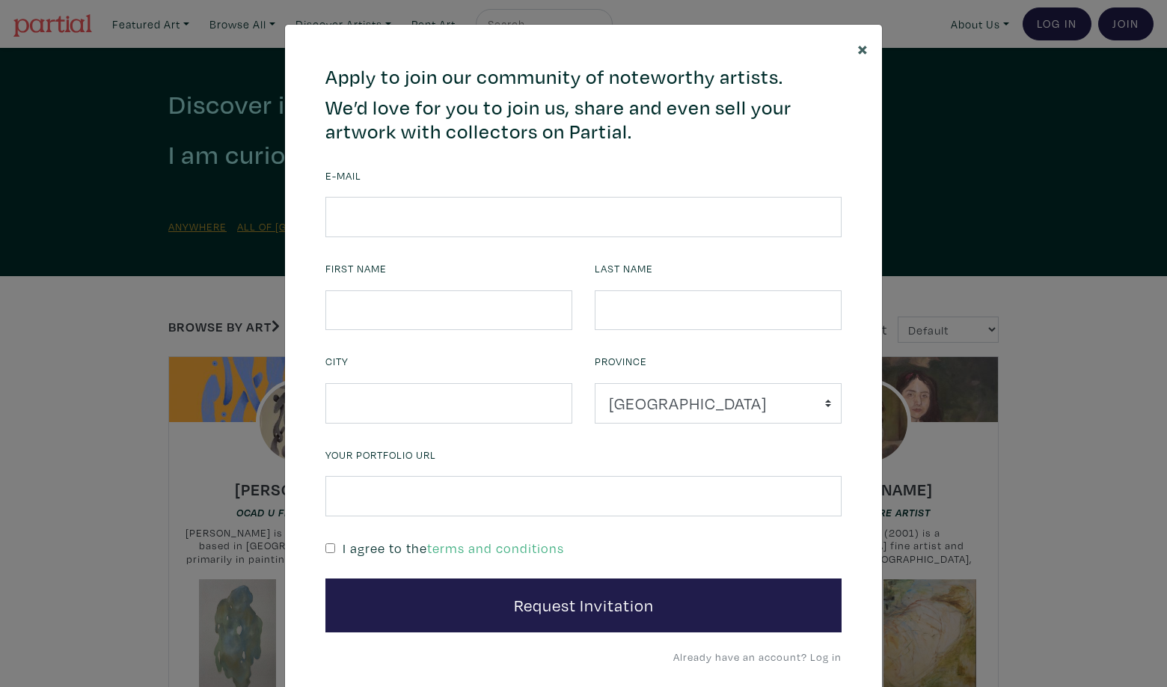
click at [860, 52] on span "×" at bounding box center [862, 48] width 11 height 26
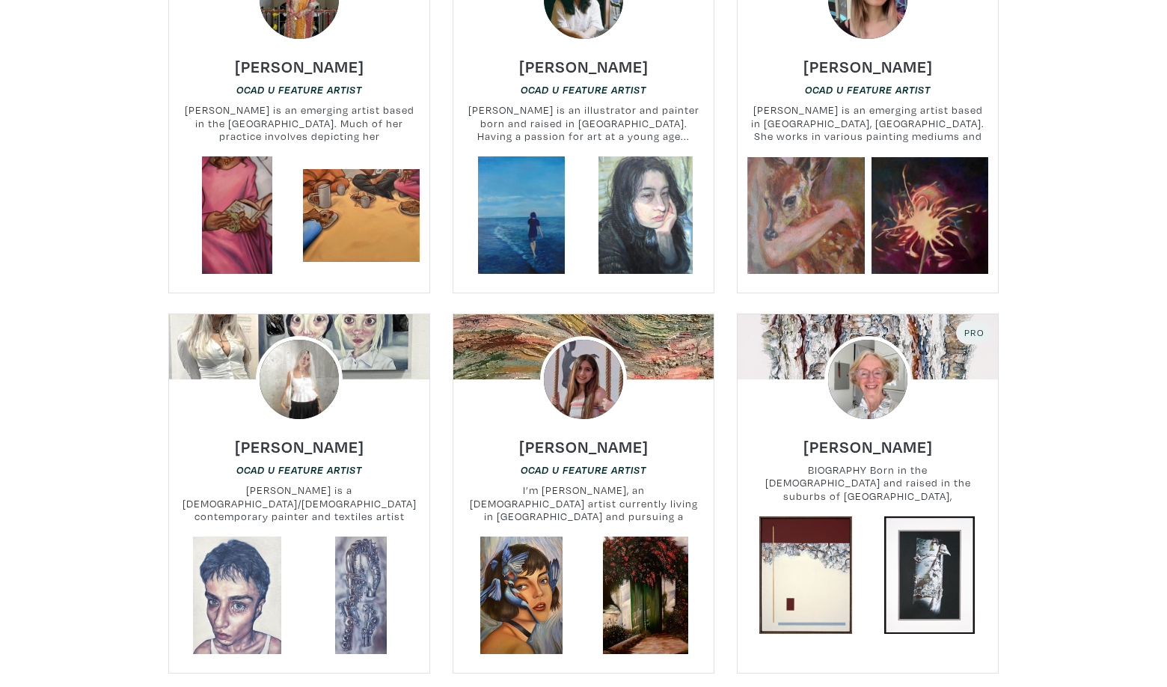
scroll to position [3419, 0]
